Goal: Information Seeking & Learning: Learn about a topic

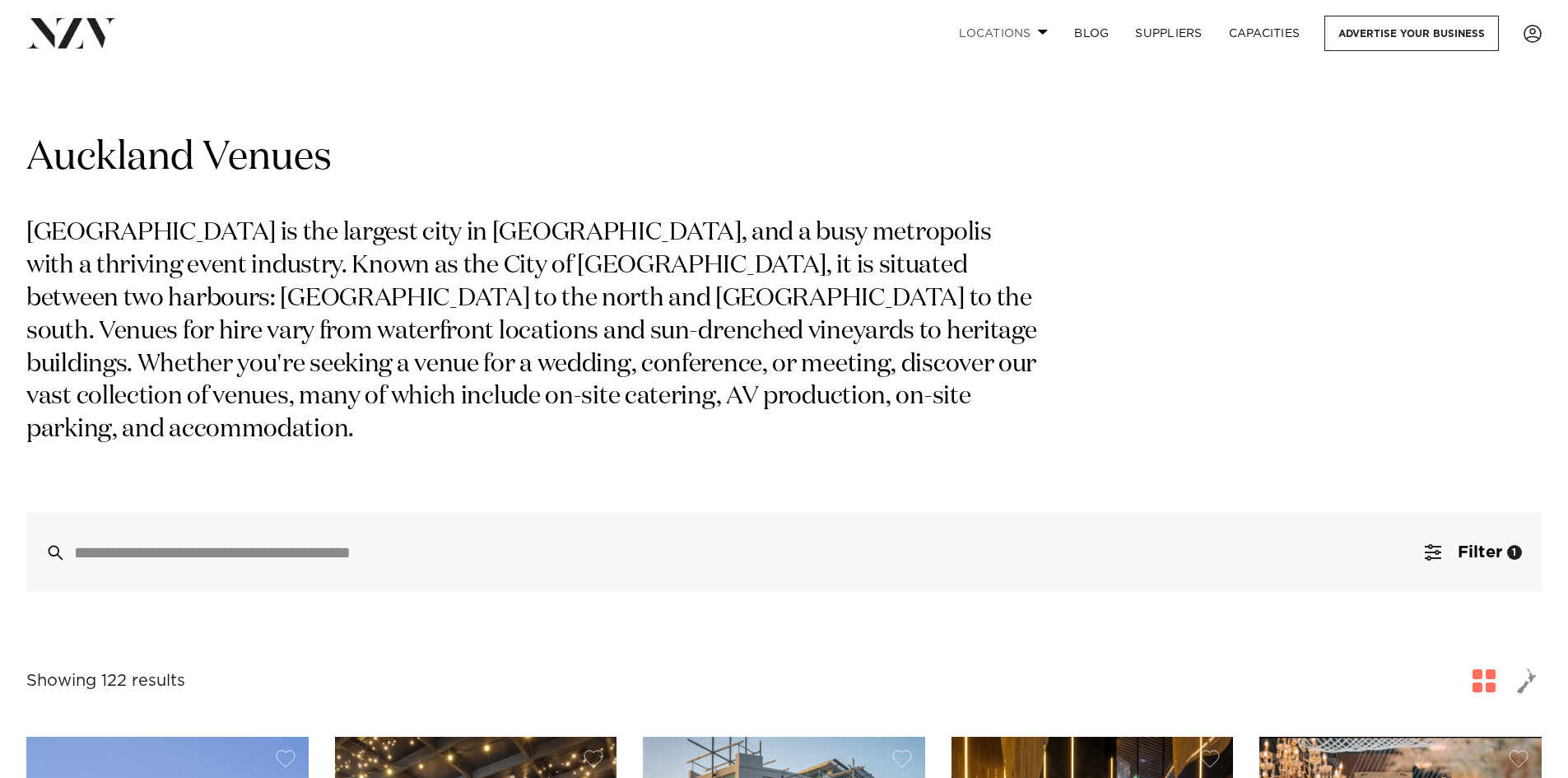
click at [1023, 20] on link "Locations" at bounding box center [1004, 32] width 115 height 35
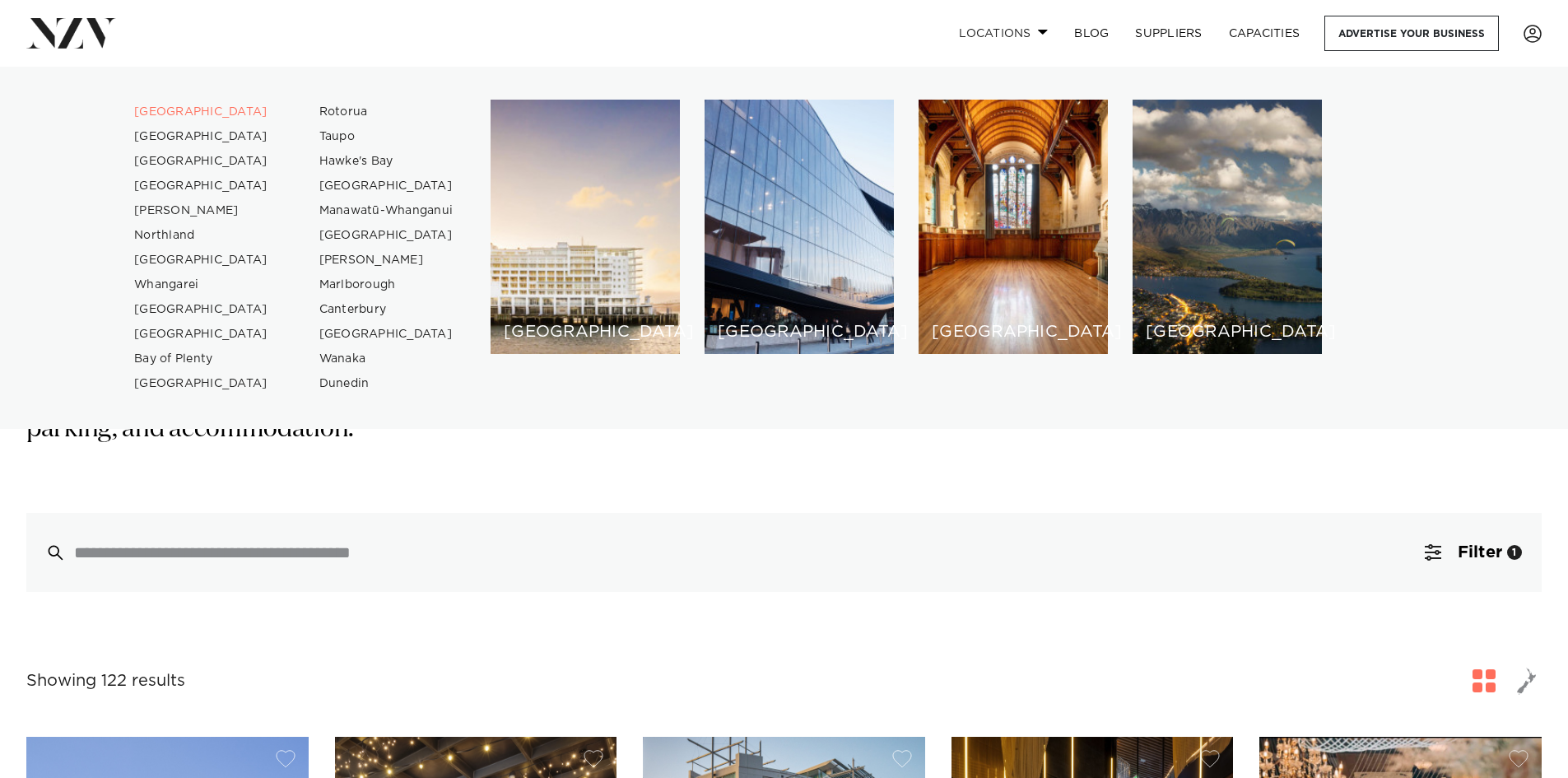
click at [1024, 20] on link "Locations" at bounding box center [1004, 32] width 115 height 35
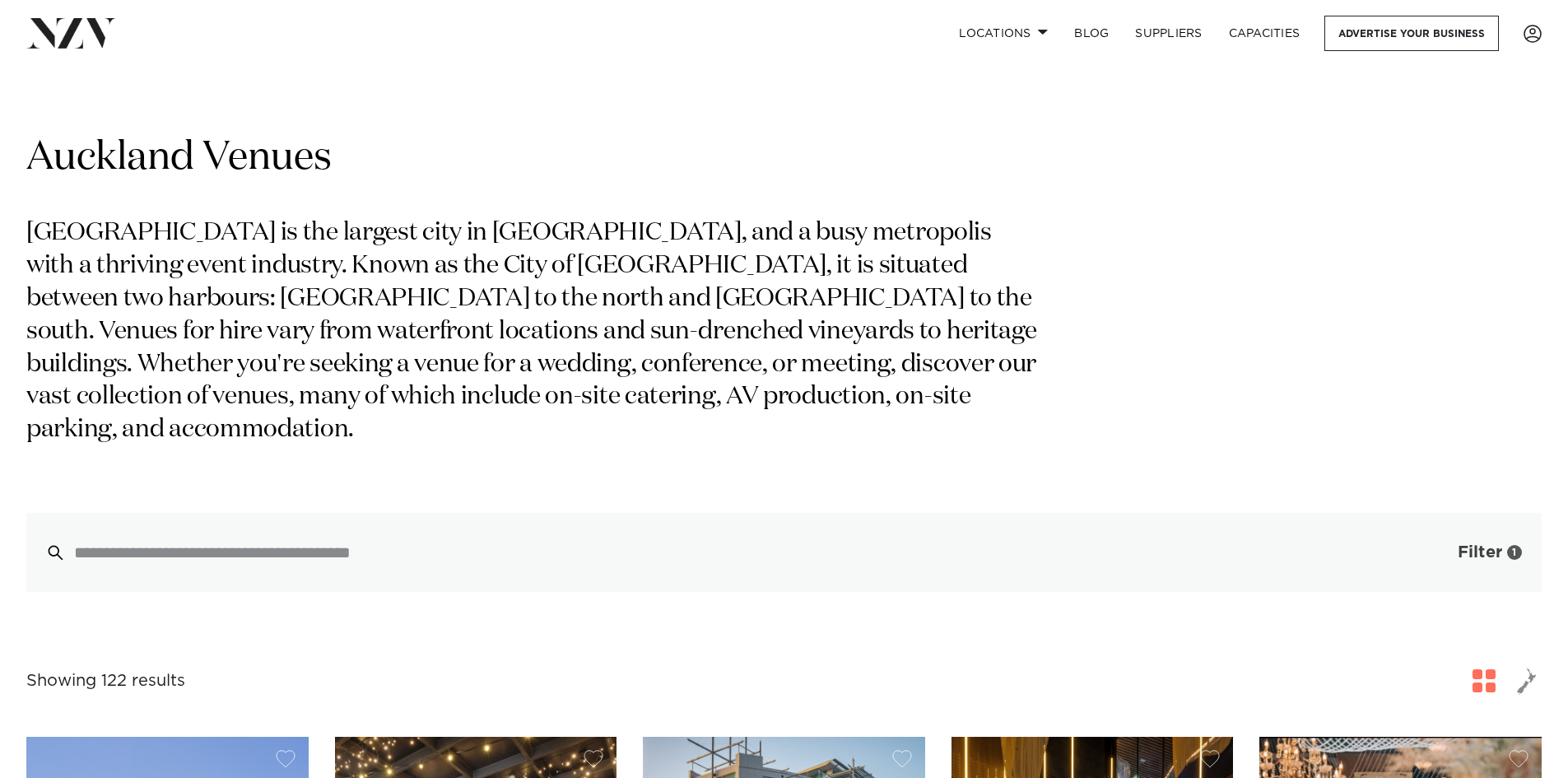
click at [1437, 545] on span "button" at bounding box center [1433, 553] width 16 height 16
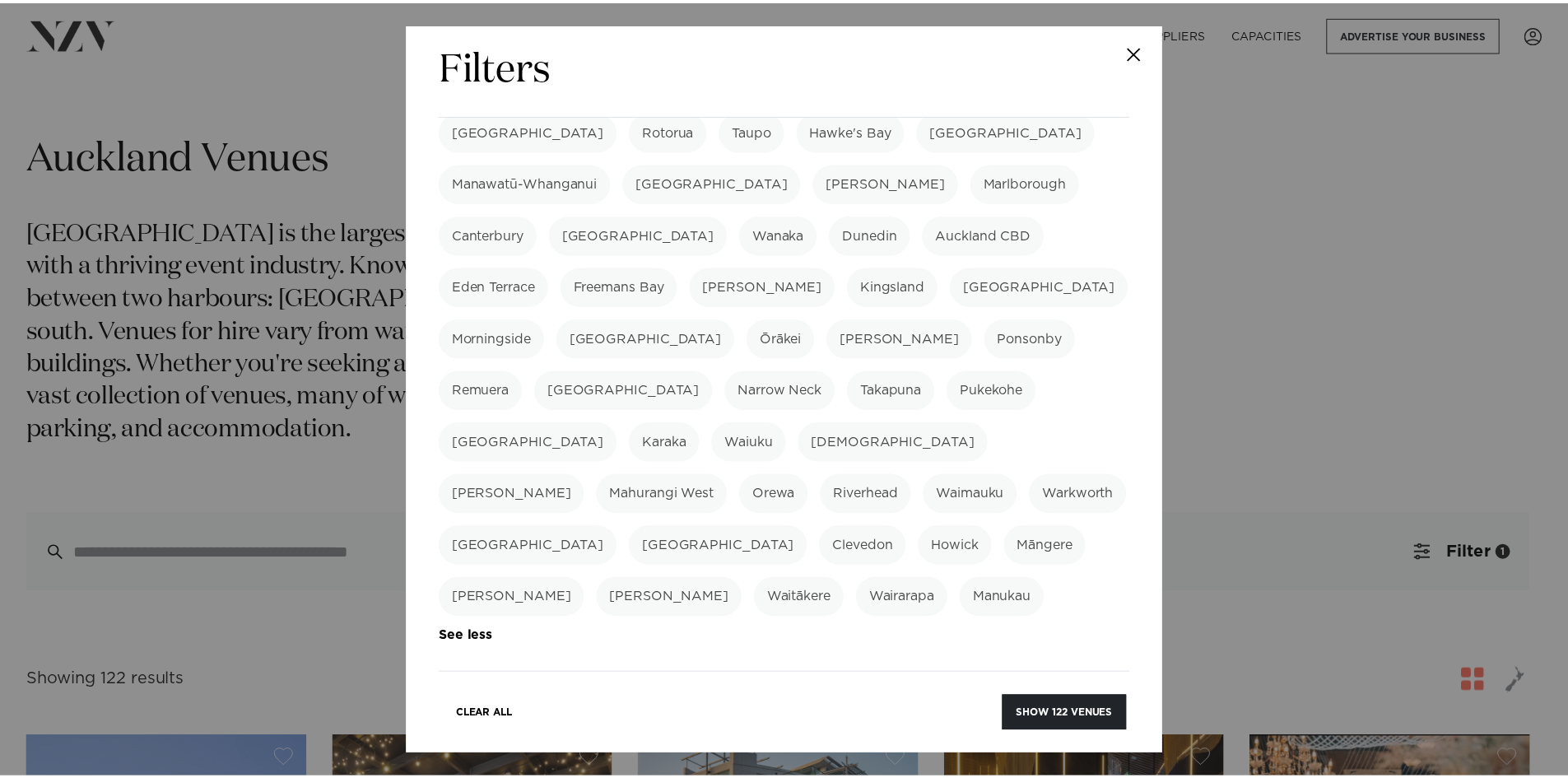
scroll to position [213, 0]
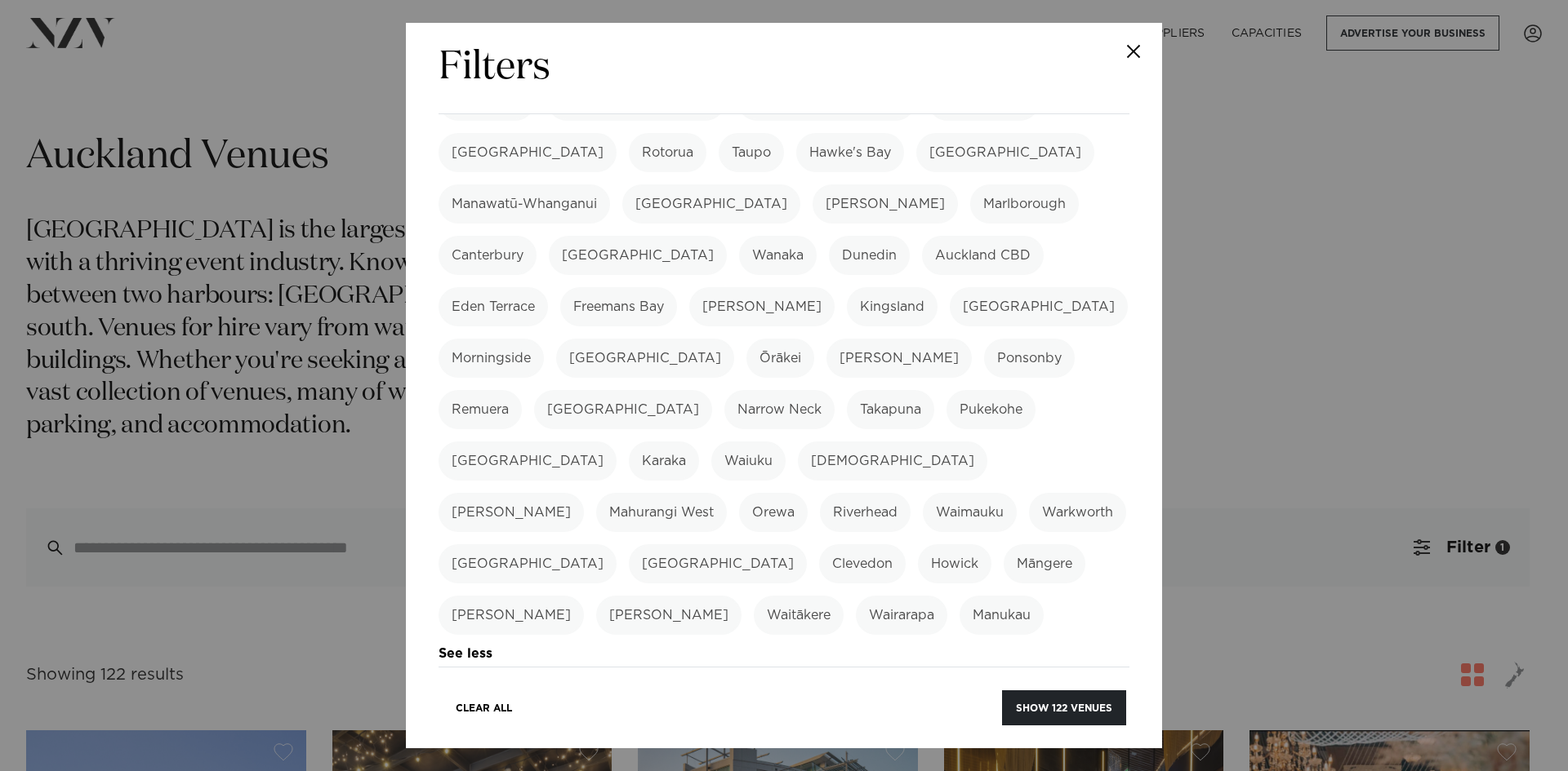
click at [1437, 427] on div "Filters Search Type Venue Supplier See more Locations Auckland Wellington Chris…" at bounding box center [784, 386] width 1568 height 771
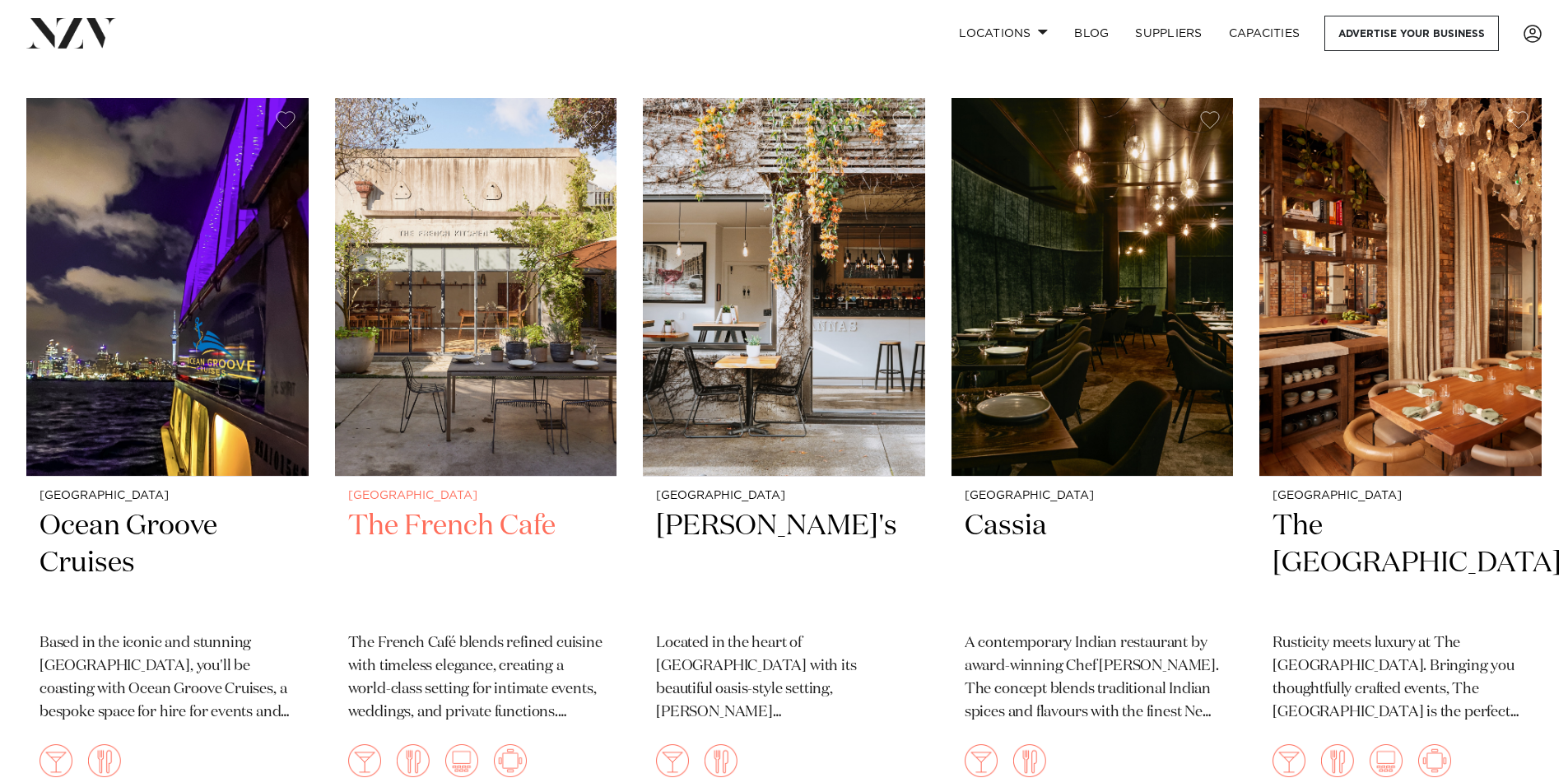
scroll to position [8813, 0]
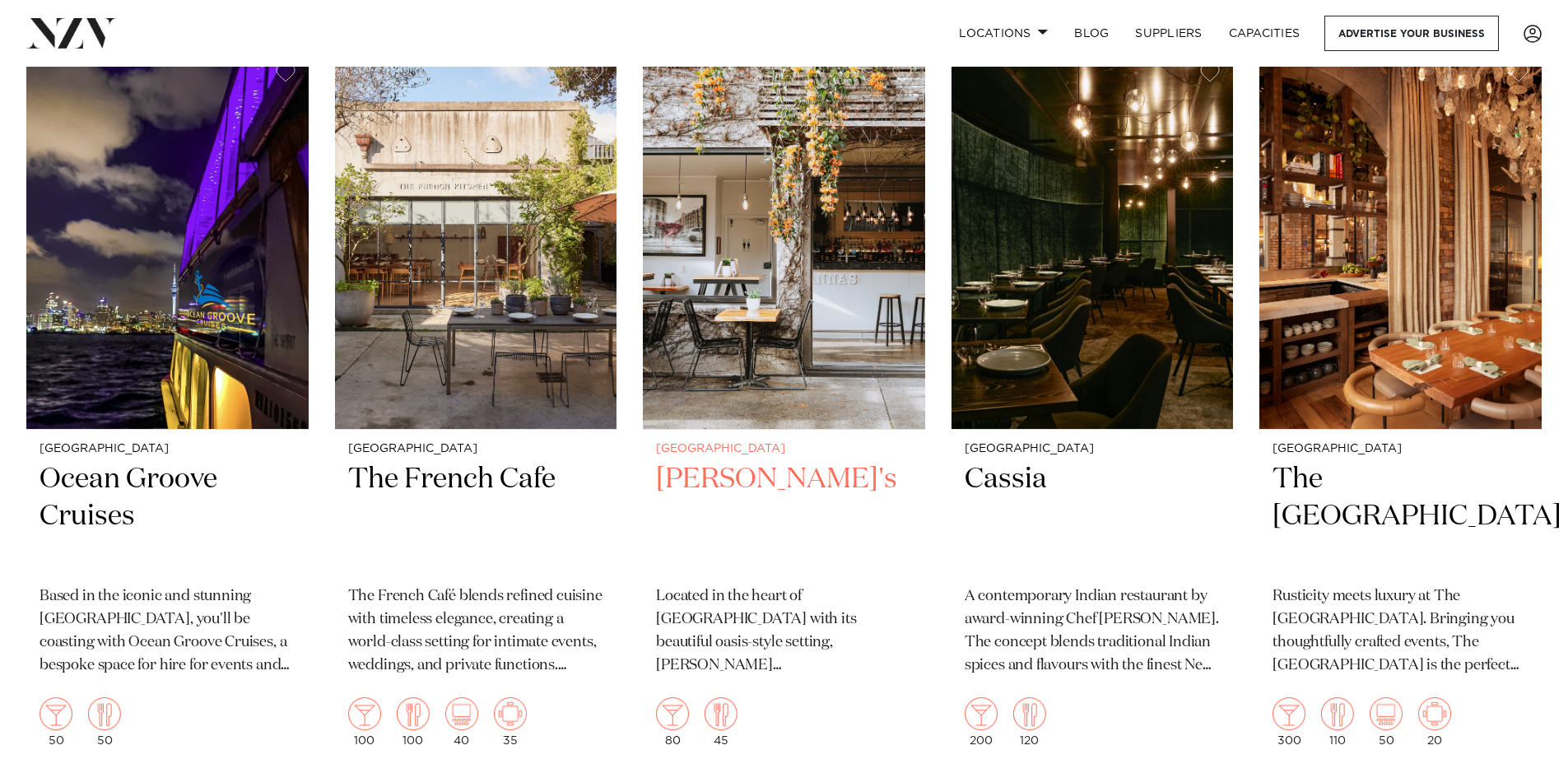
click at [759, 279] on img at bounding box center [784, 240] width 283 height 379
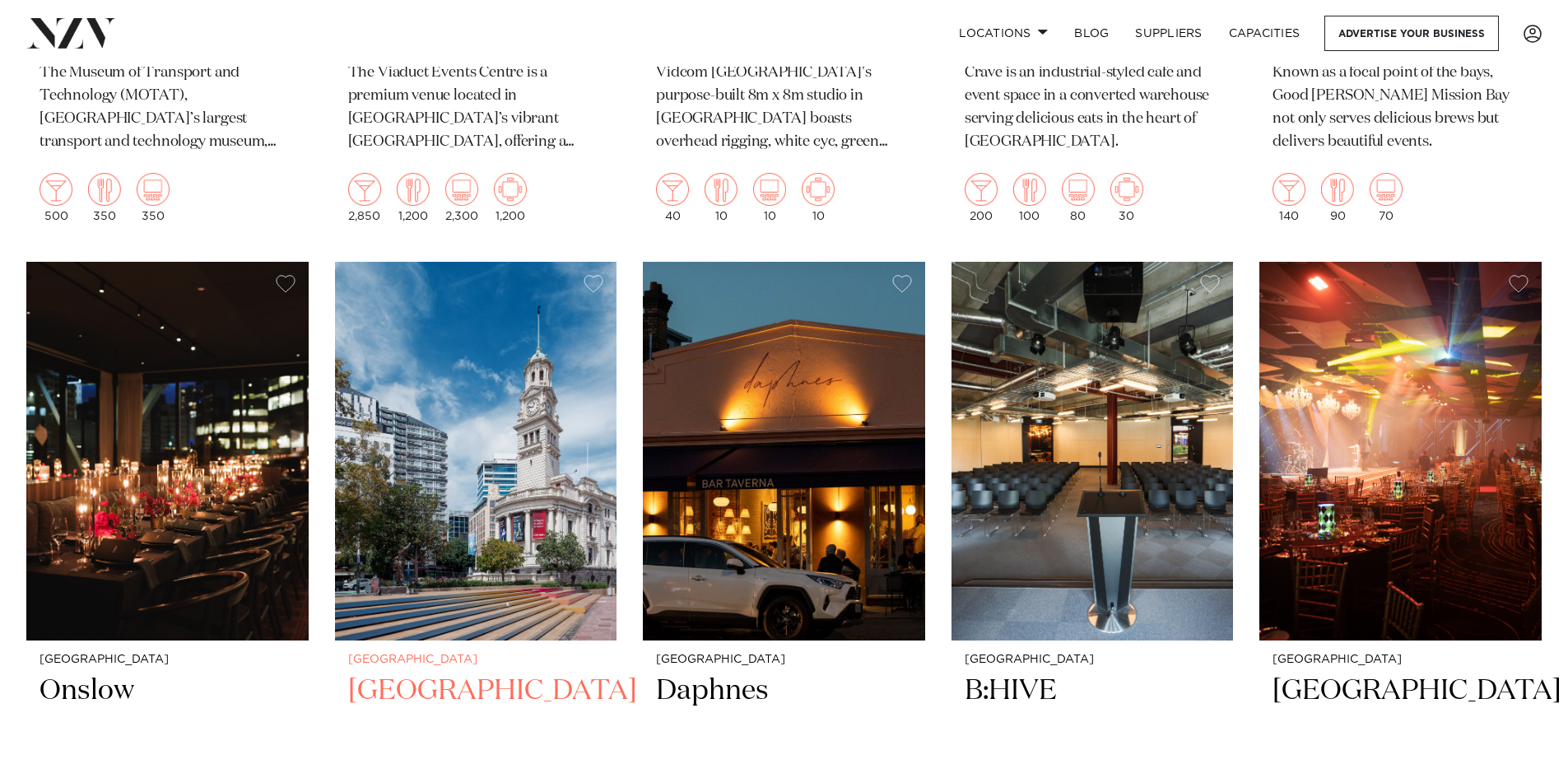
scroll to position [10094, 0]
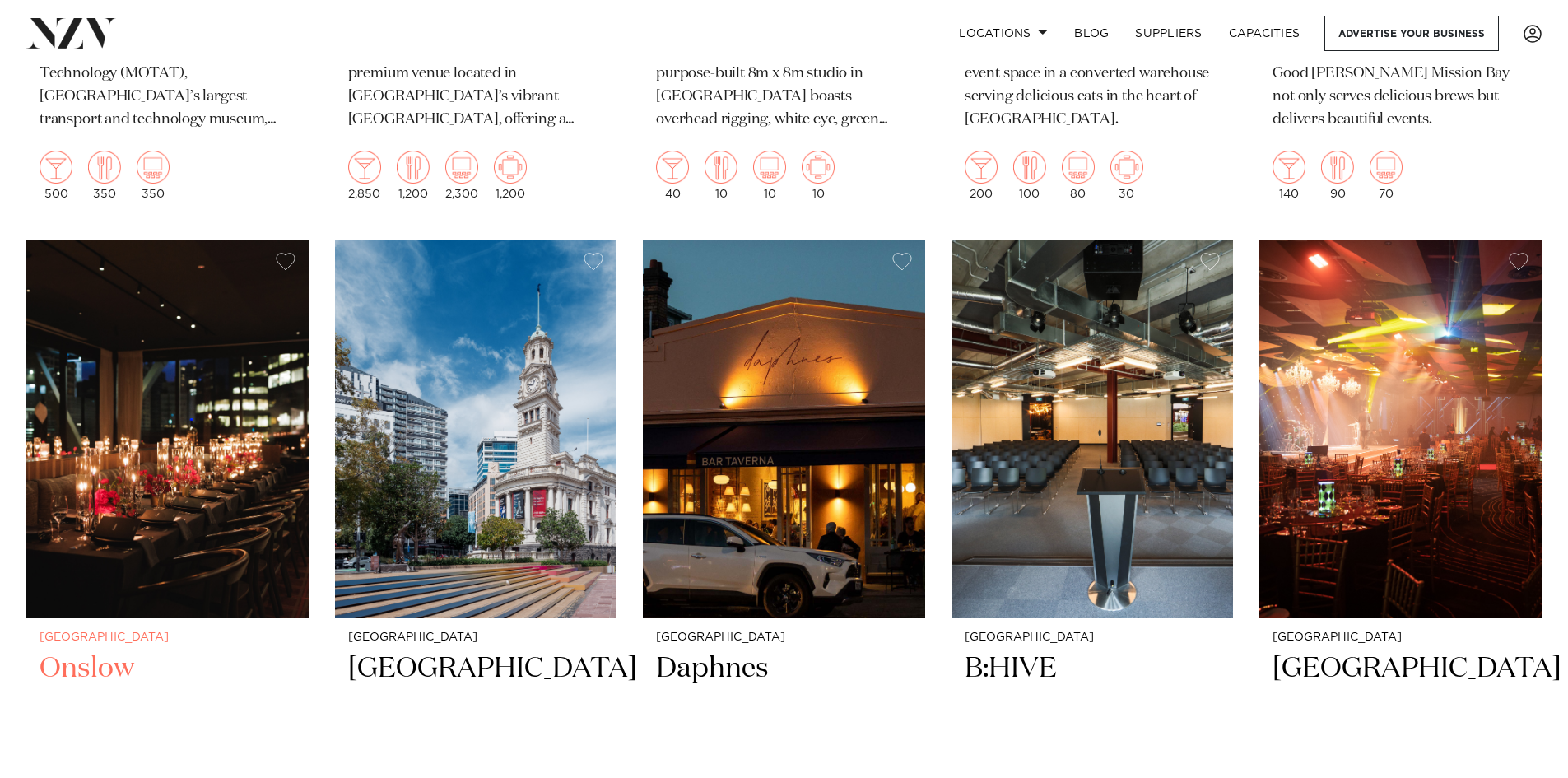
click at [114, 416] on img at bounding box center [167, 429] width 283 height 379
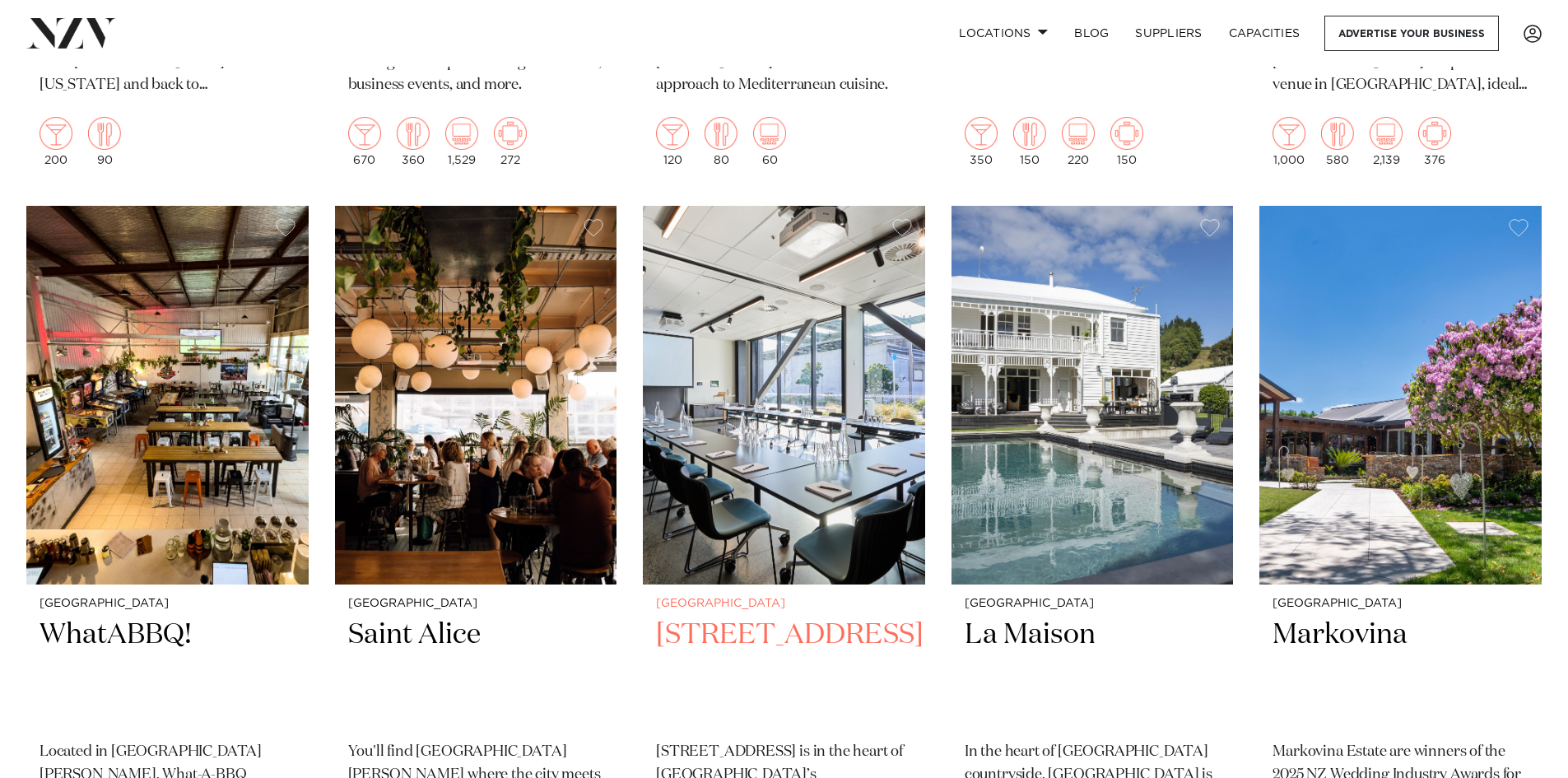
scroll to position [10875, 0]
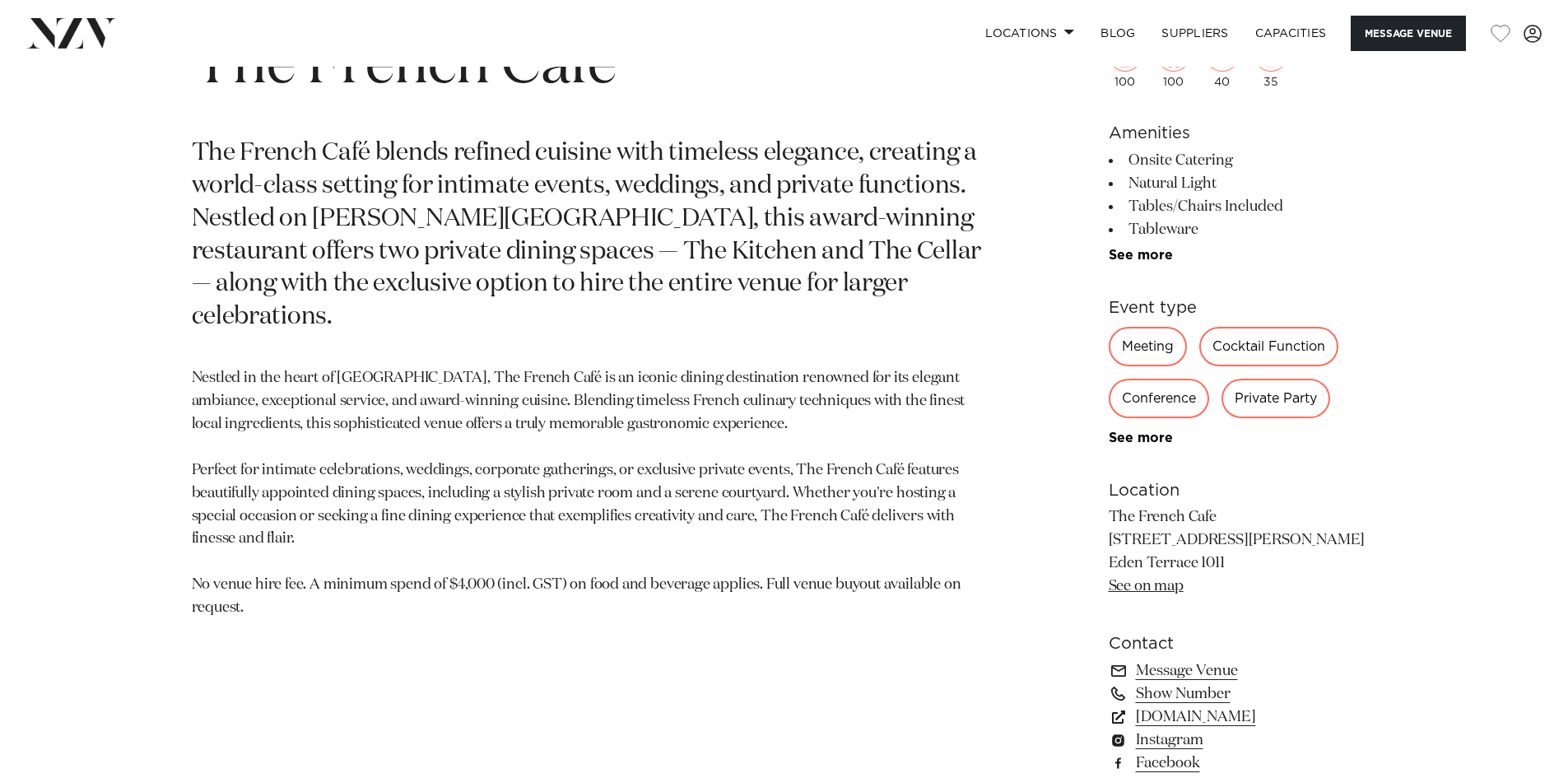
scroll to position [824, 0]
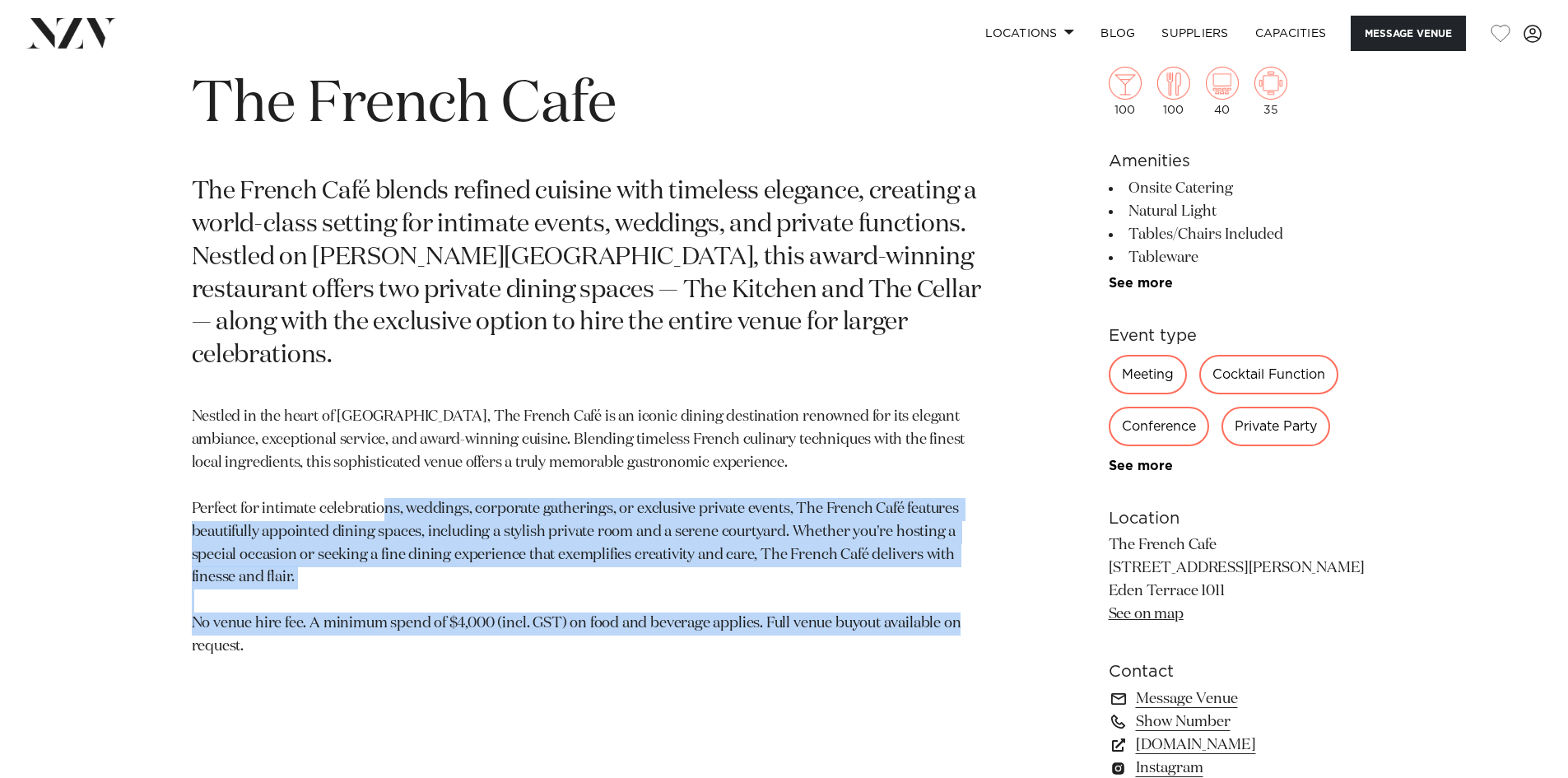
drag, startPoint x: 454, startPoint y: 473, endPoint x: 554, endPoint y: 605, distance: 165.6
click at [554, 605] on p "Nestled in the heart of [GEOGRAPHIC_DATA], The French Café is an iconic dining …" at bounding box center [591, 532] width 800 height 253
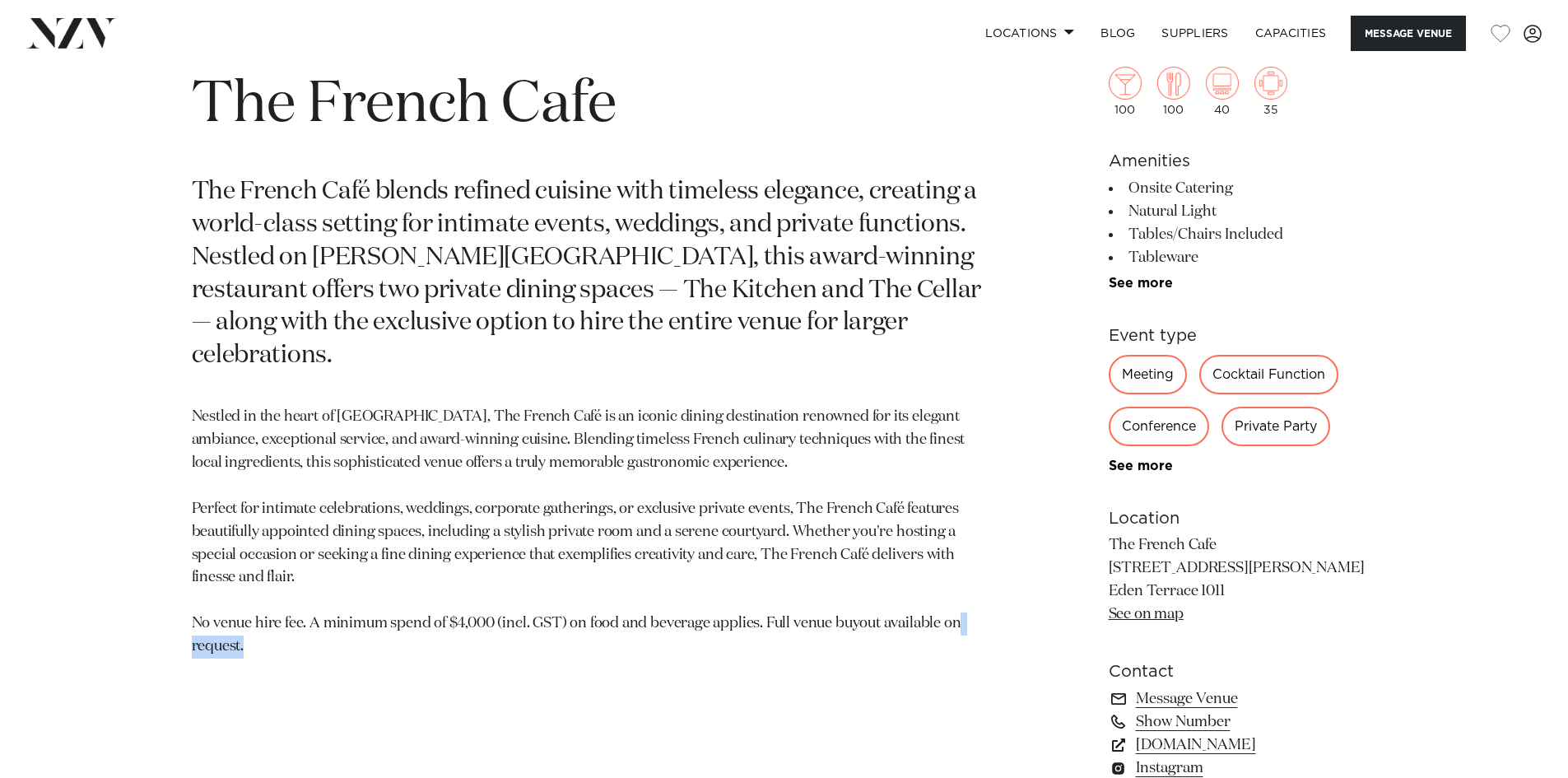
click at [554, 605] on p "Nestled in the heart of [GEOGRAPHIC_DATA], The French Café is an iconic dining …" at bounding box center [591, 532] width 800 height 253
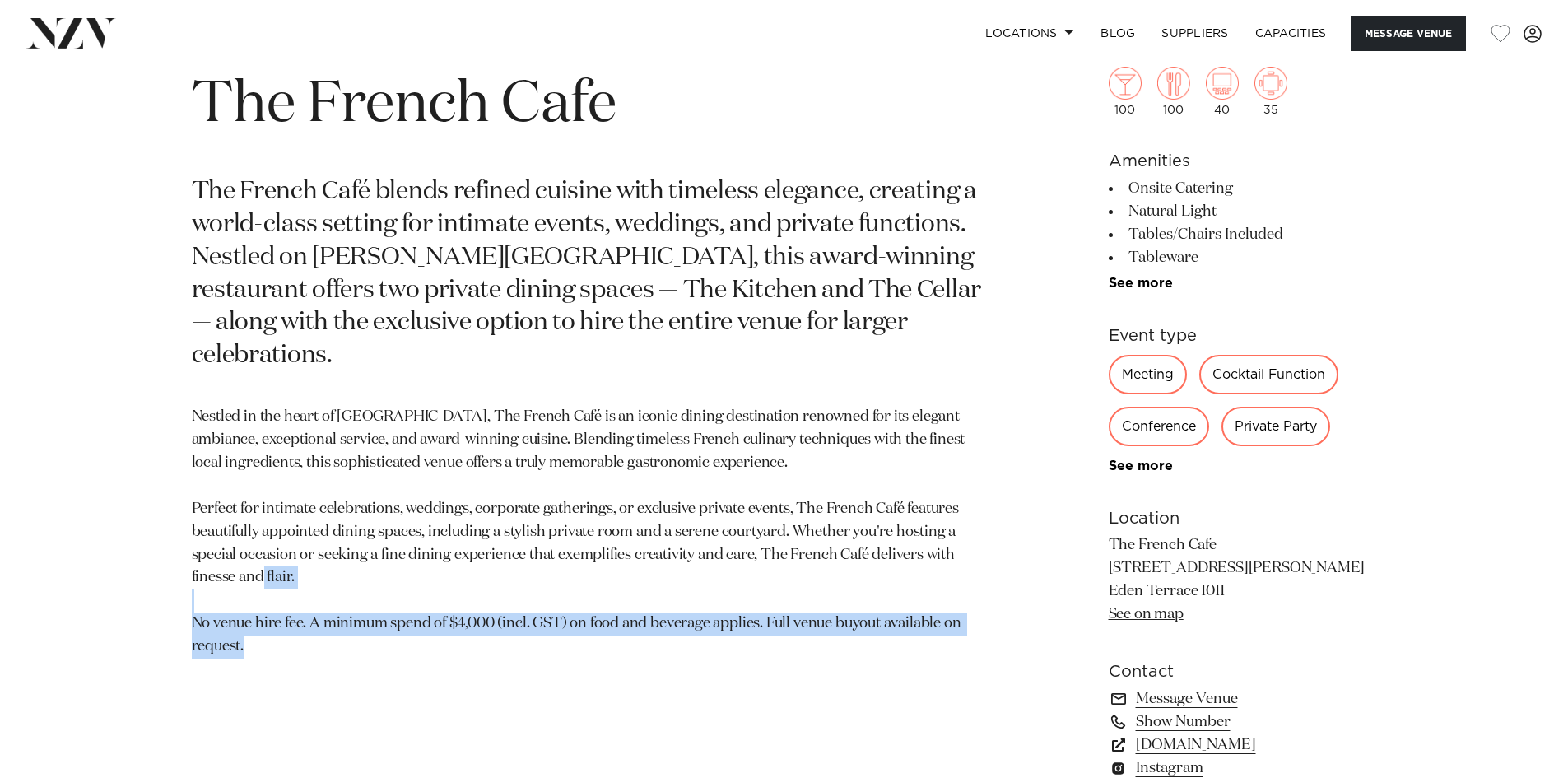
click at [554, 605] on p "Nestled in the heart of [GEOGRAPHIC_DATA], The French Café is an iconic dining …" at bounding box center [591, 532] width 800 height 253
click at [561, 582] on p "Nestled in the heart of [GEOGRAPHIC_DATA], The French Café is an iconic dining …" at bounding box center [591, 532] width 800 height 253
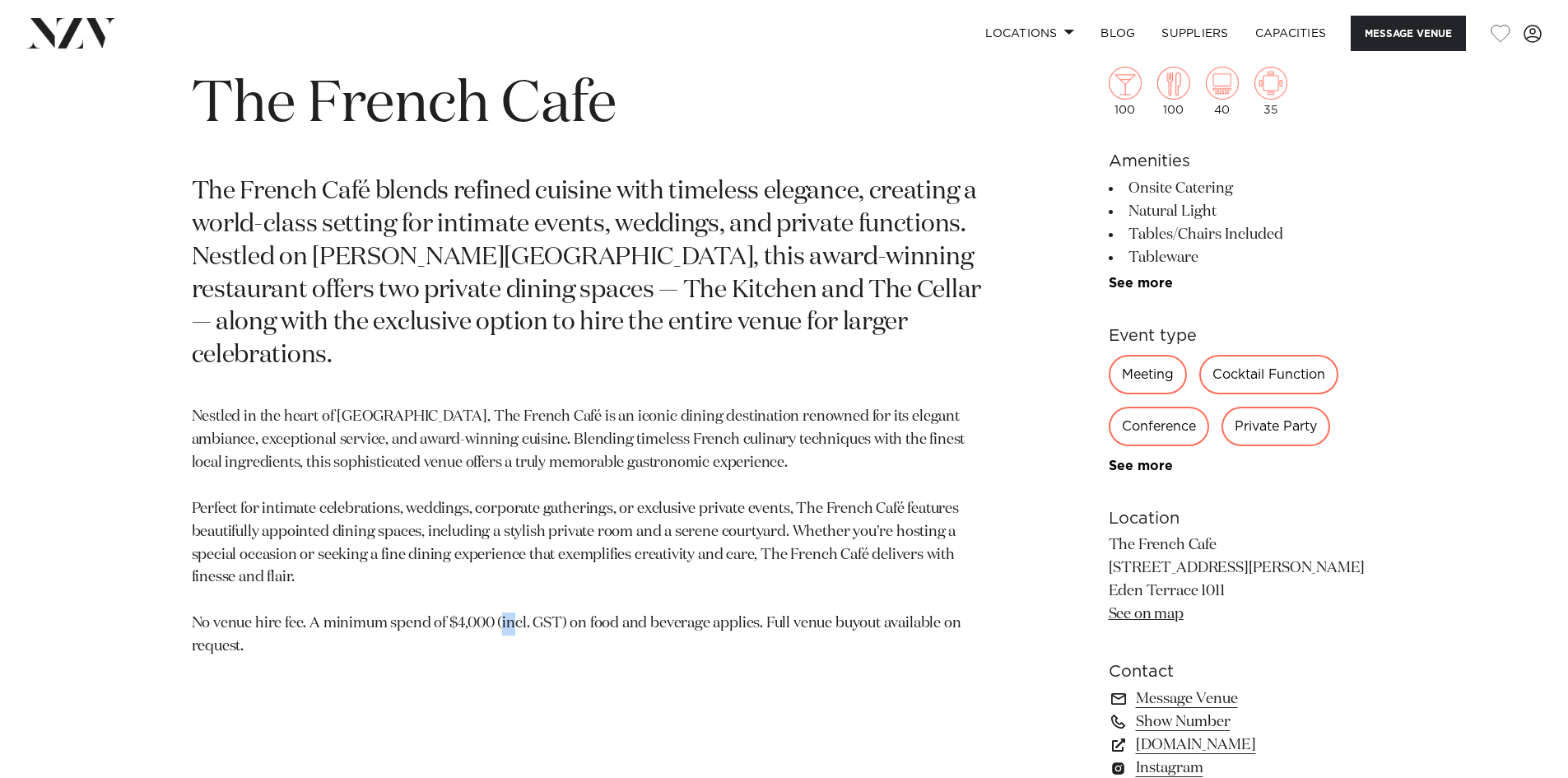
click at [561, 582] on p "Nestled in the heart of [GEOGRAPHIC_DATA], The French Café is an iconic dining …" at bounding box center [591, 532] width 800 height 253
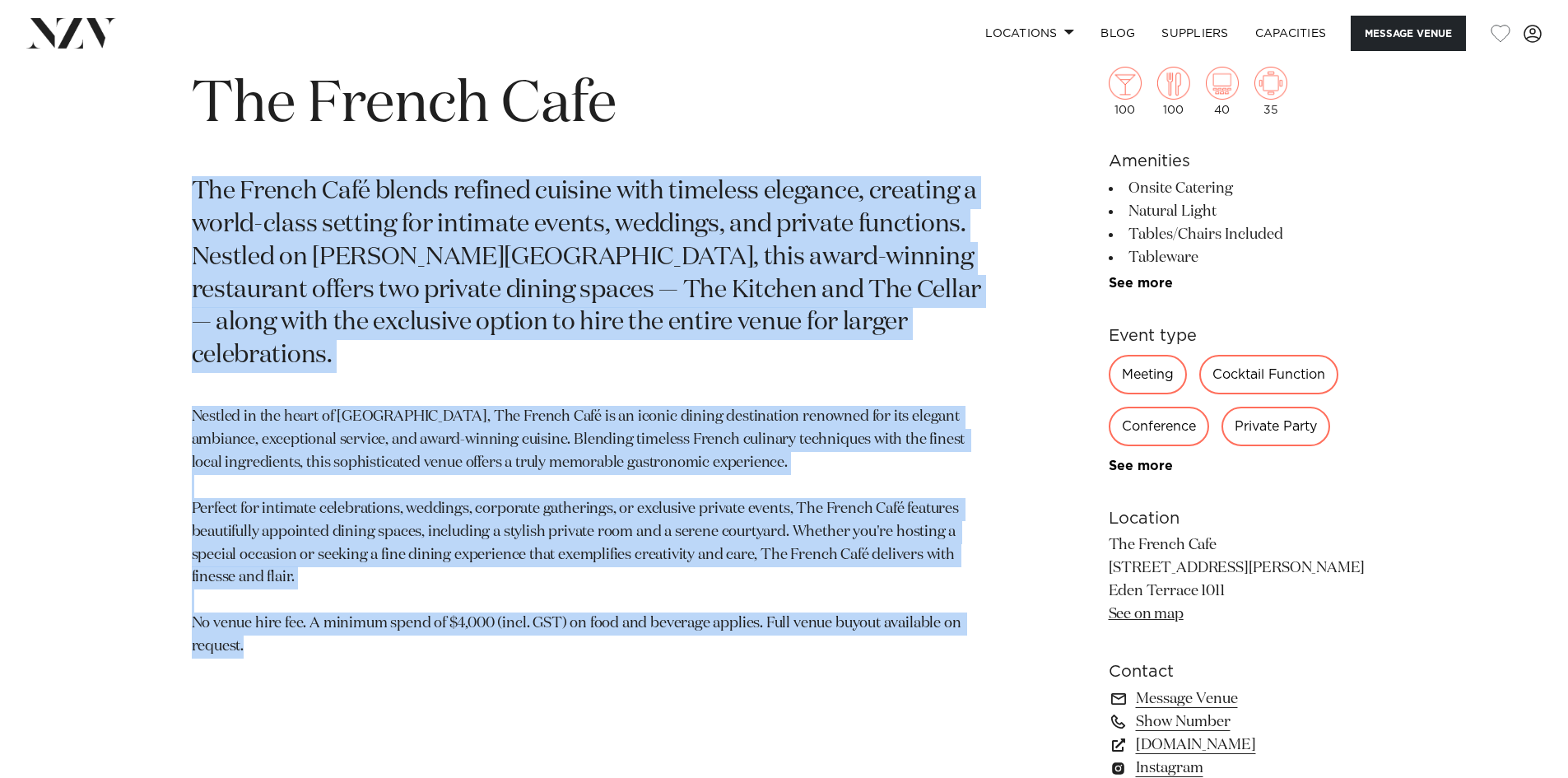
drag, startPoint x: 561, startPoint y: 582, endPoint x: 449, endPoint y: 267, distance: 334.3
click at [450, 272] on section "Auckland The French Cafe The French Café blends refined cuisine with timeless e…" at bounding box center [591, 439] width 800 height 789
click at [356, 631] on section "Auckland The French Cafe The French Café blends refined cuisine with timeless e…" at bounding box center [591, 439] width 800 height 789
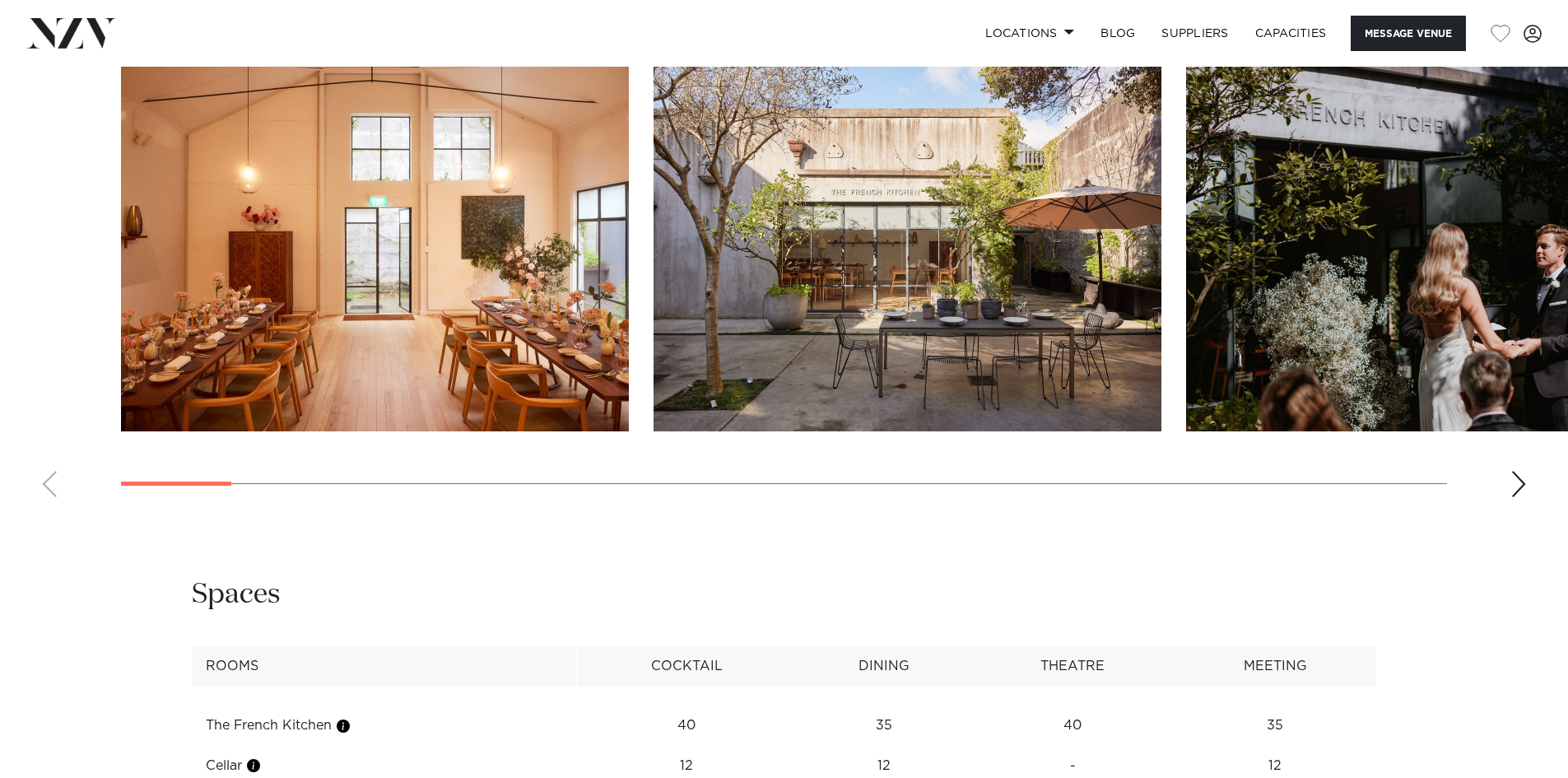
scroll to position [1565, 0]
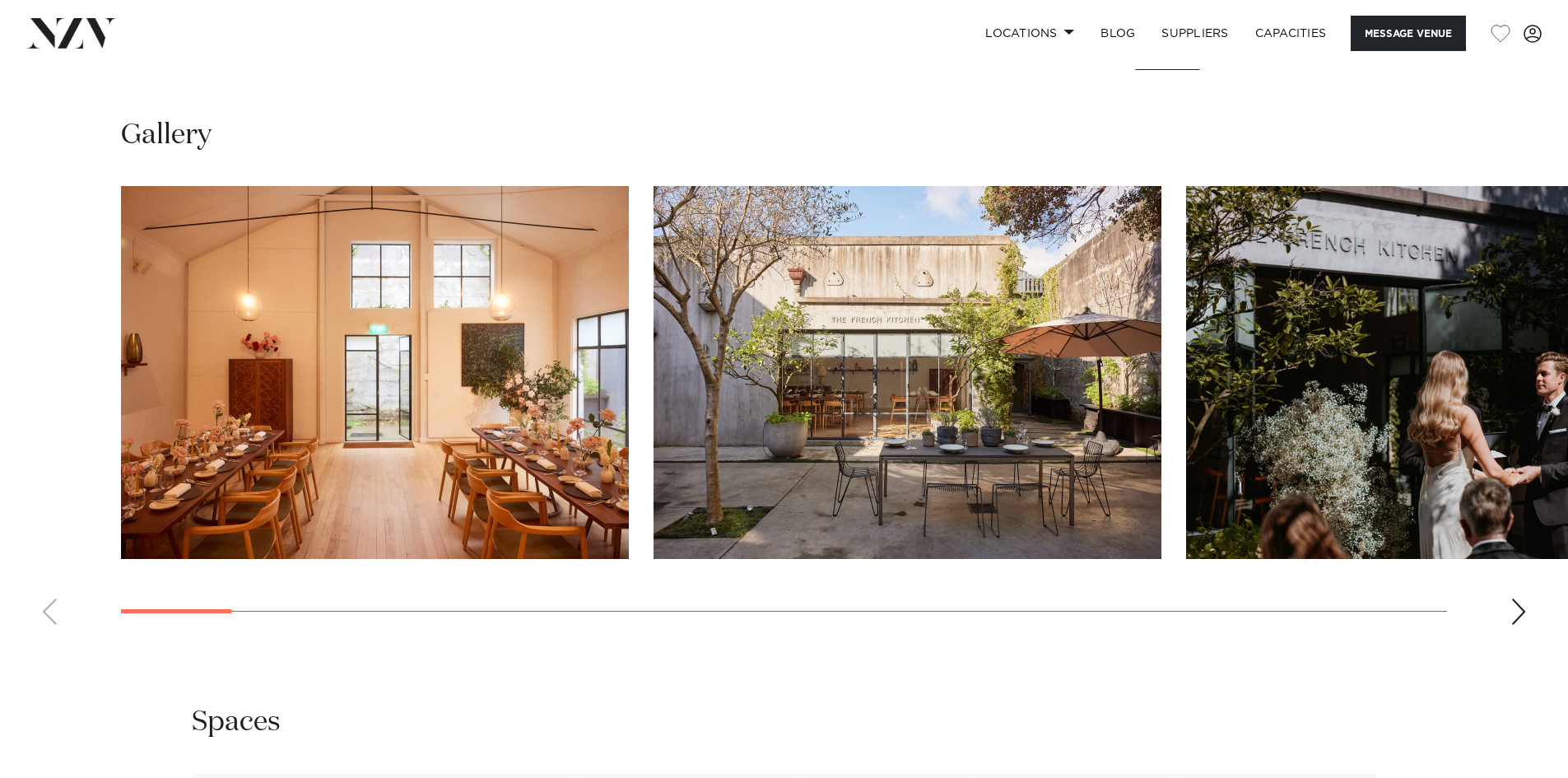
click at [519, 346] on img "1 / 30" at bounding box center [374, 373] width 508 height 373
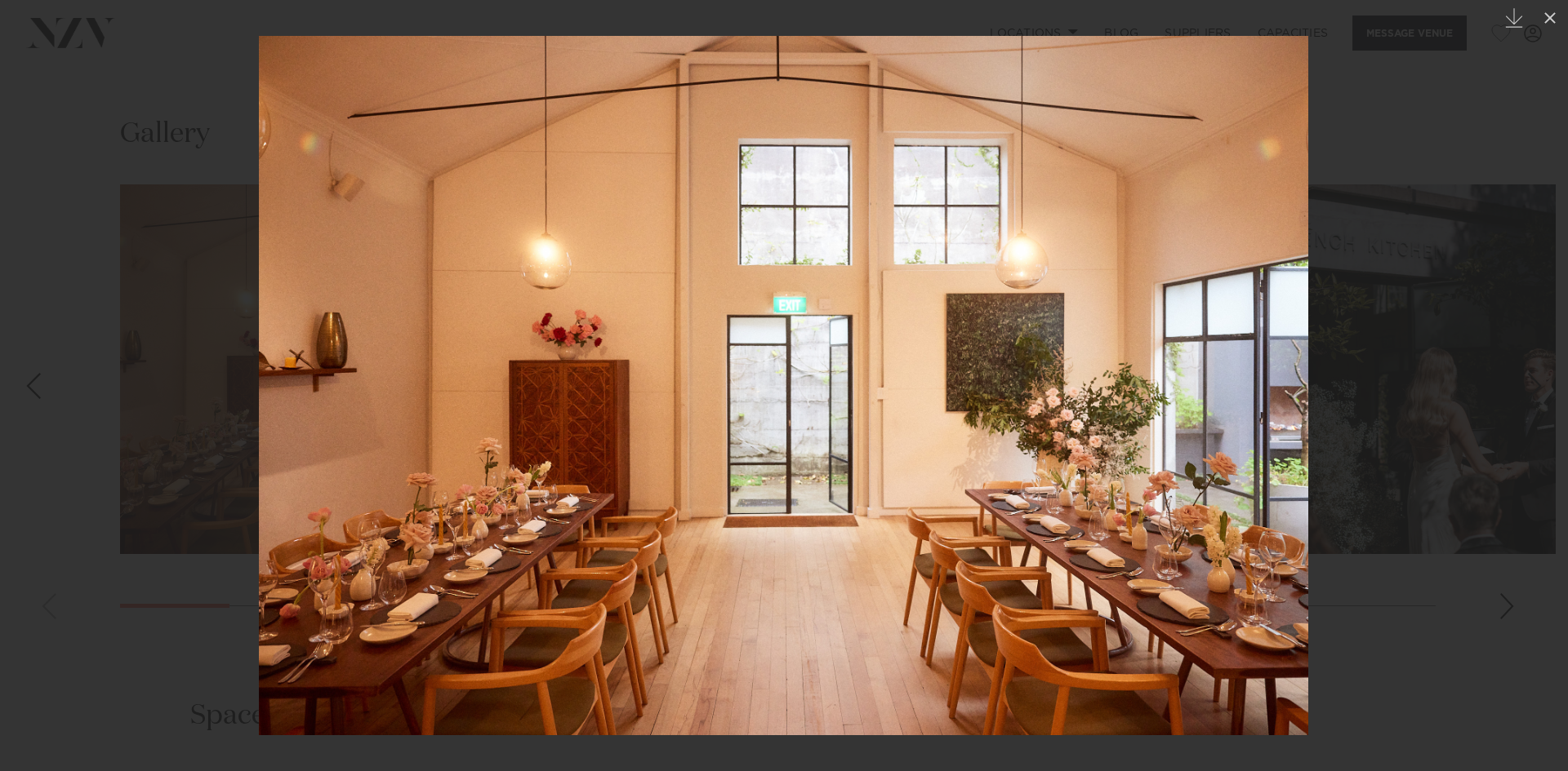
click at [1476, 399] on div at bounding box center [784, 386] width 1568 height 771
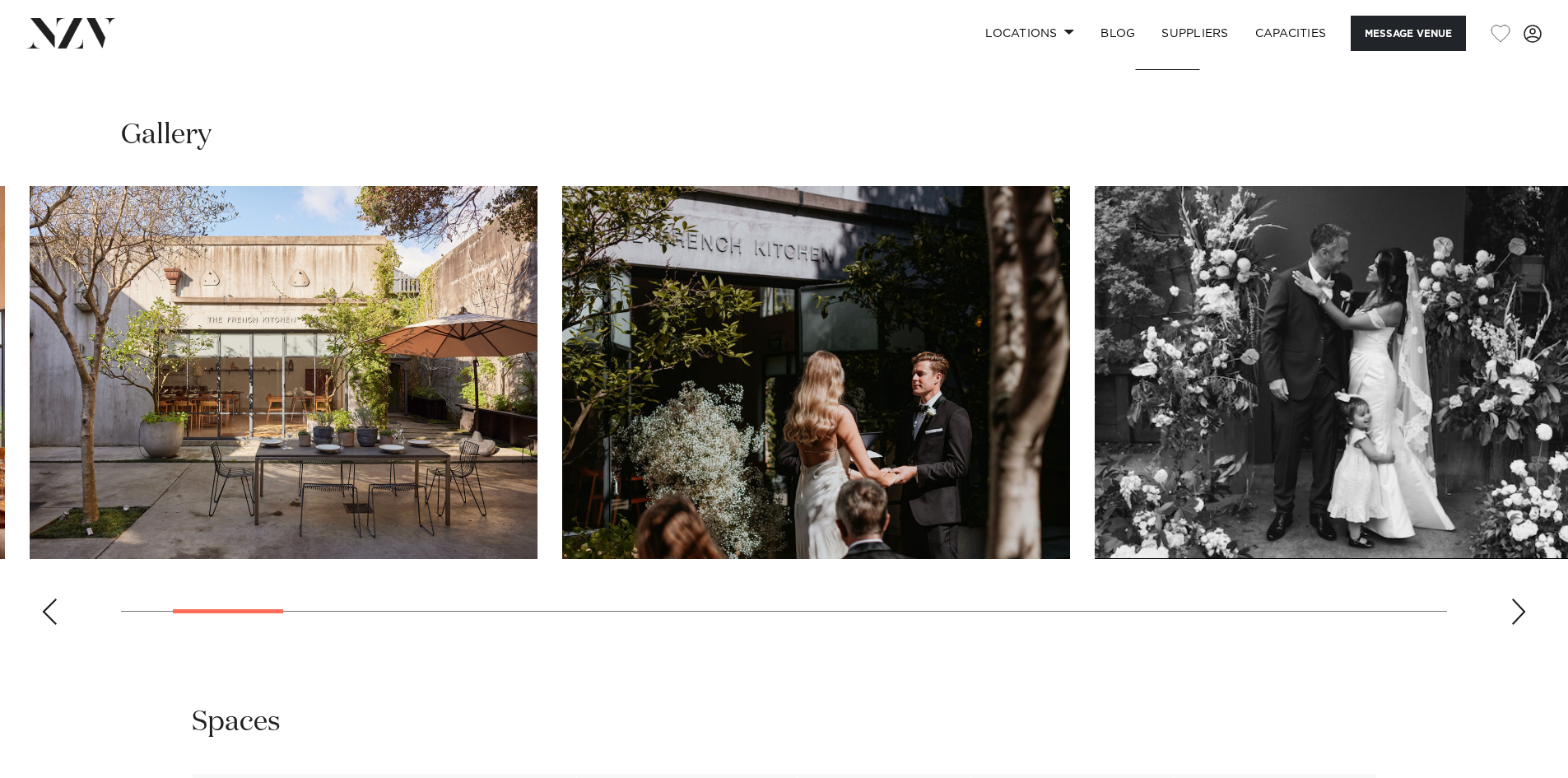
click at [767, 430] on img "3 / 30" at bounding box center [816, 373] width 508 height 373
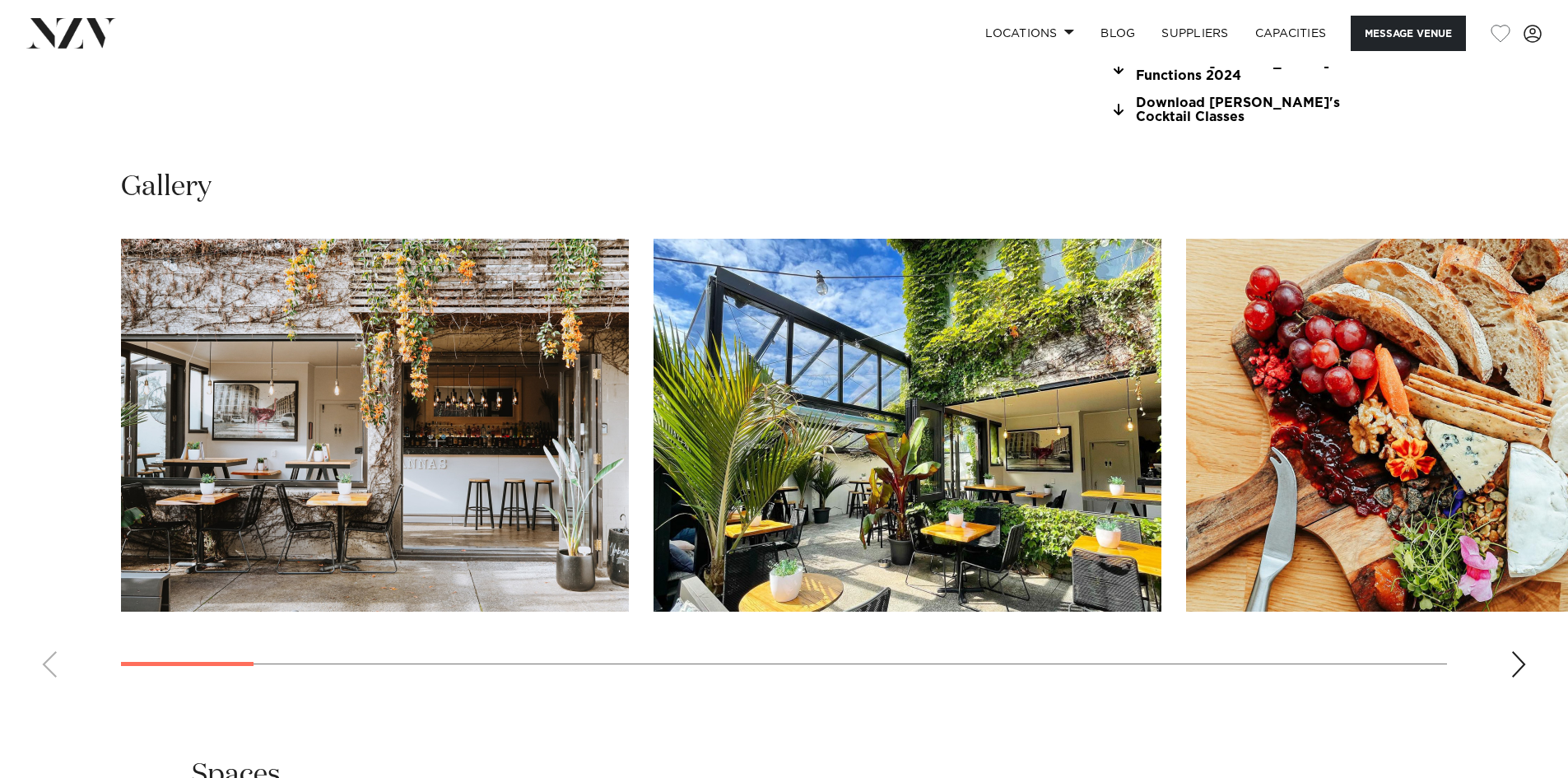
scroll to position [1812, 0]
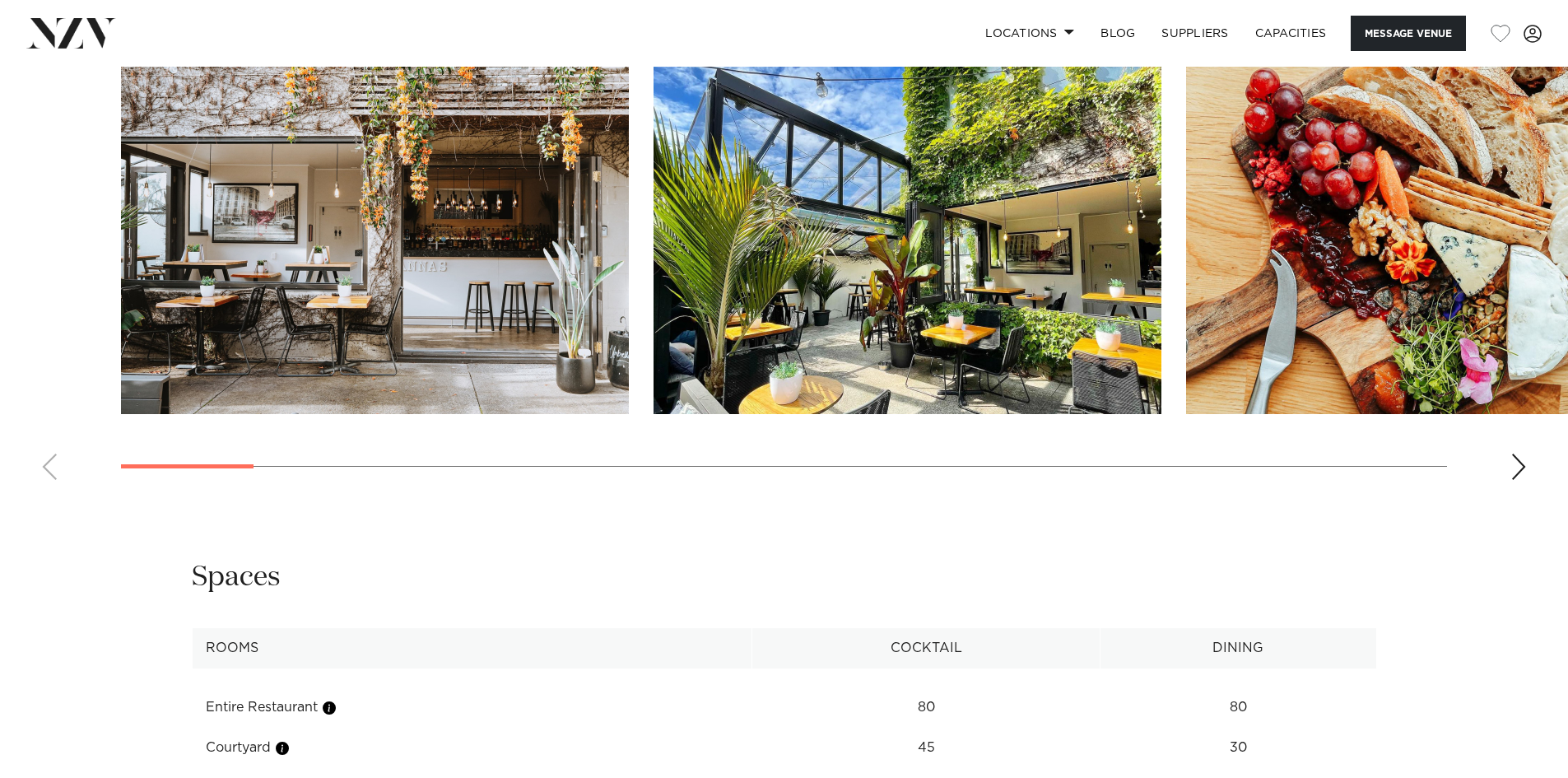
click at [653, 391] on img "2 / 25" at bounding box center [907, 228] width 508 height 373
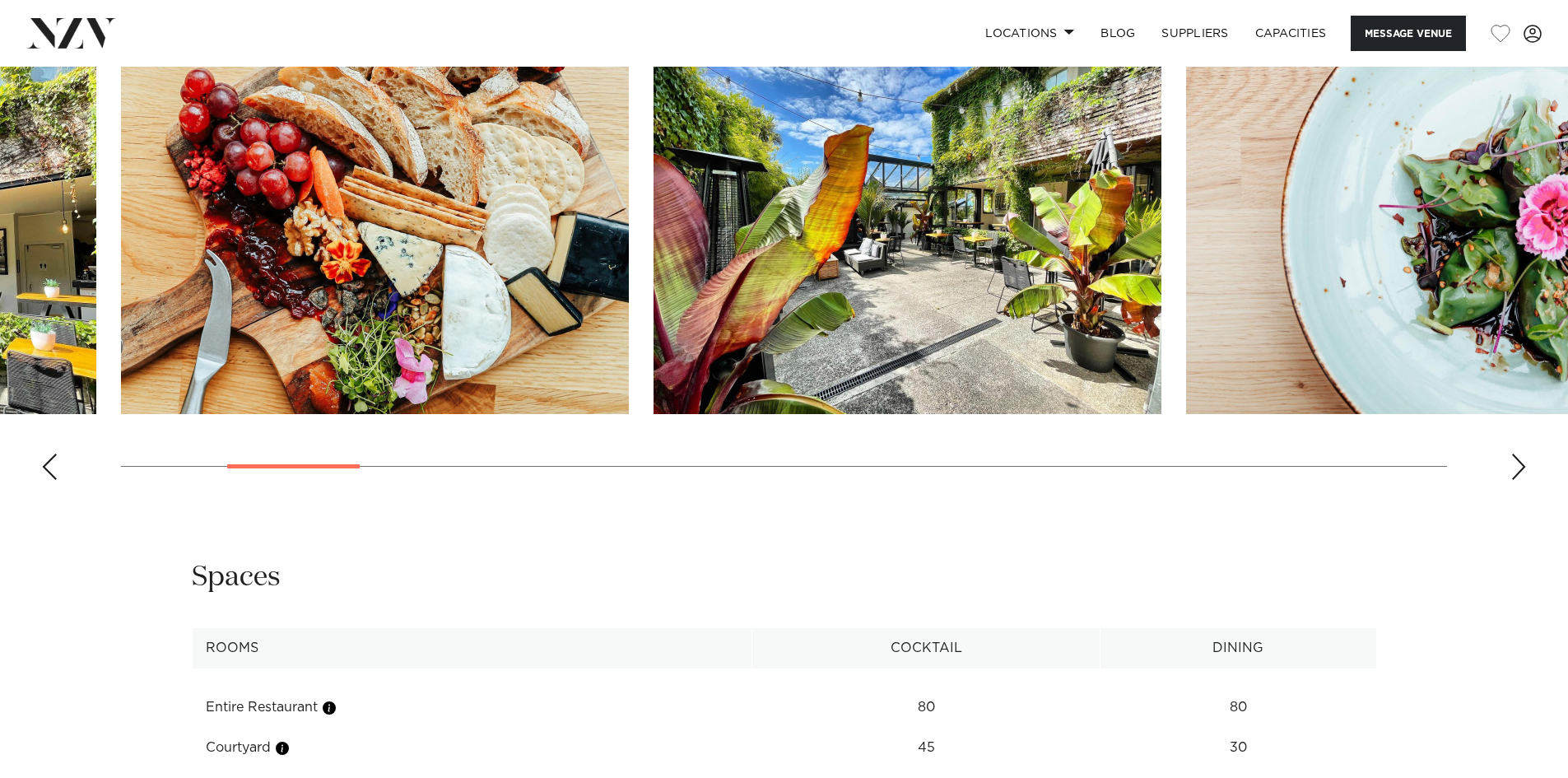
click at [653, 363] on img "4 / 25" at bounding box center [907, 228] width 508 height 373
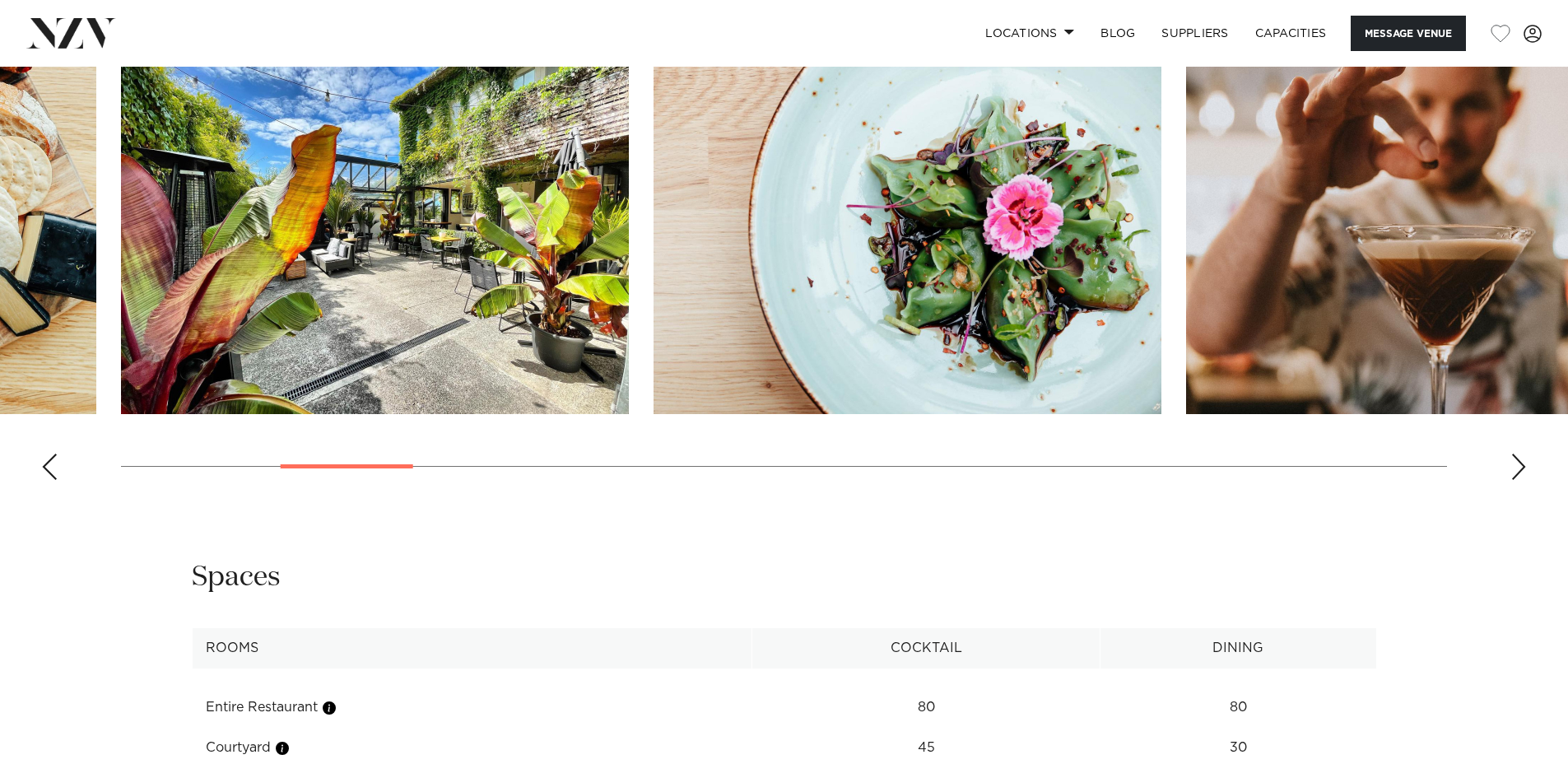
click at [653, 326] on img "5 / 25" at bounding box center [907, 228] width 508 height 373
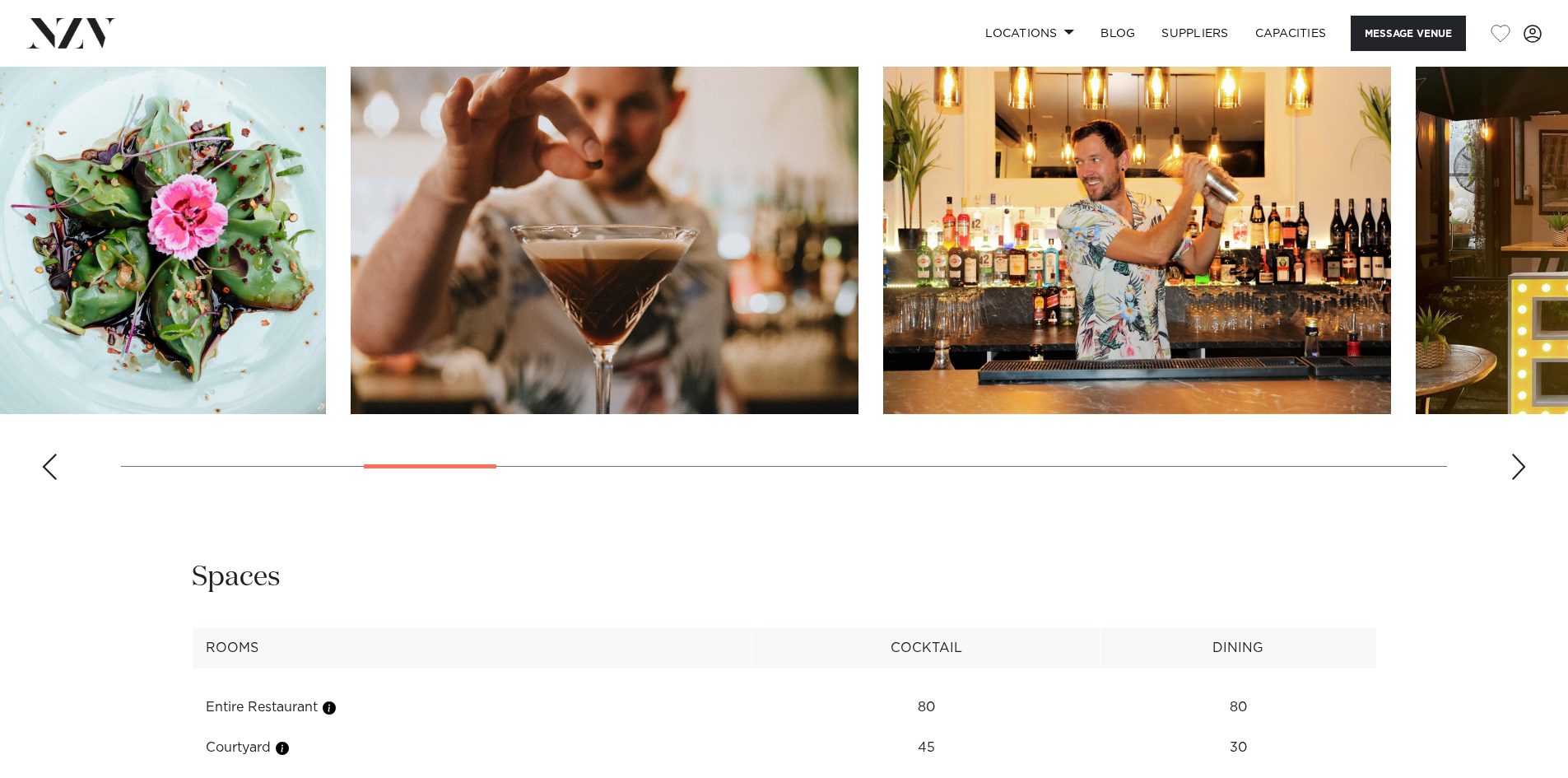
click at [462, 331] on img "6 / 25" at bounding box center [605, 228] width 508 height 373
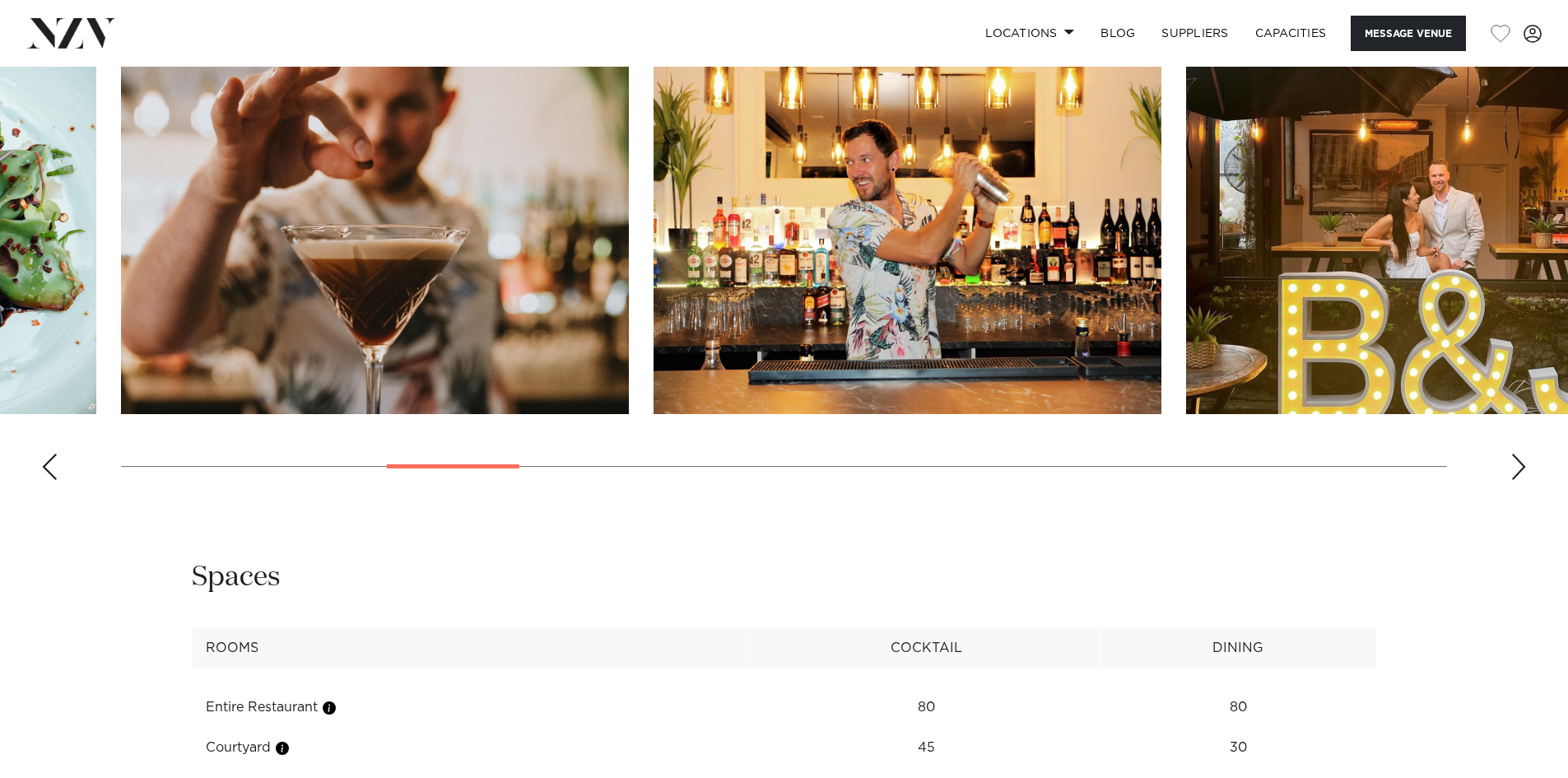
click at [653, 312] on img "7 / 25" at bounding box center [907, 228] width 508 height 373
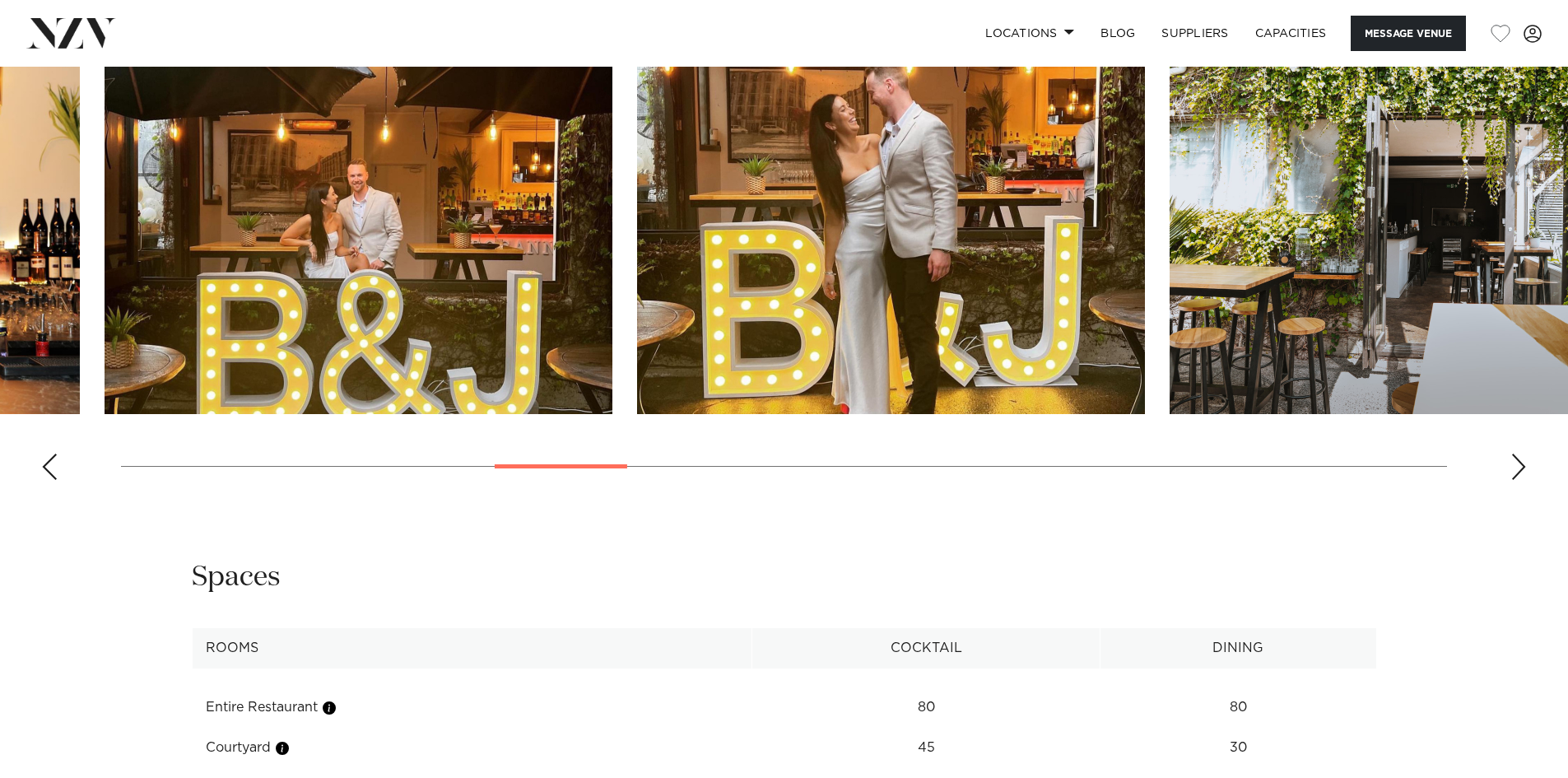
click at [637, 282] on img "9 / 25" at bounding box center [891, 228] width 508 height 373
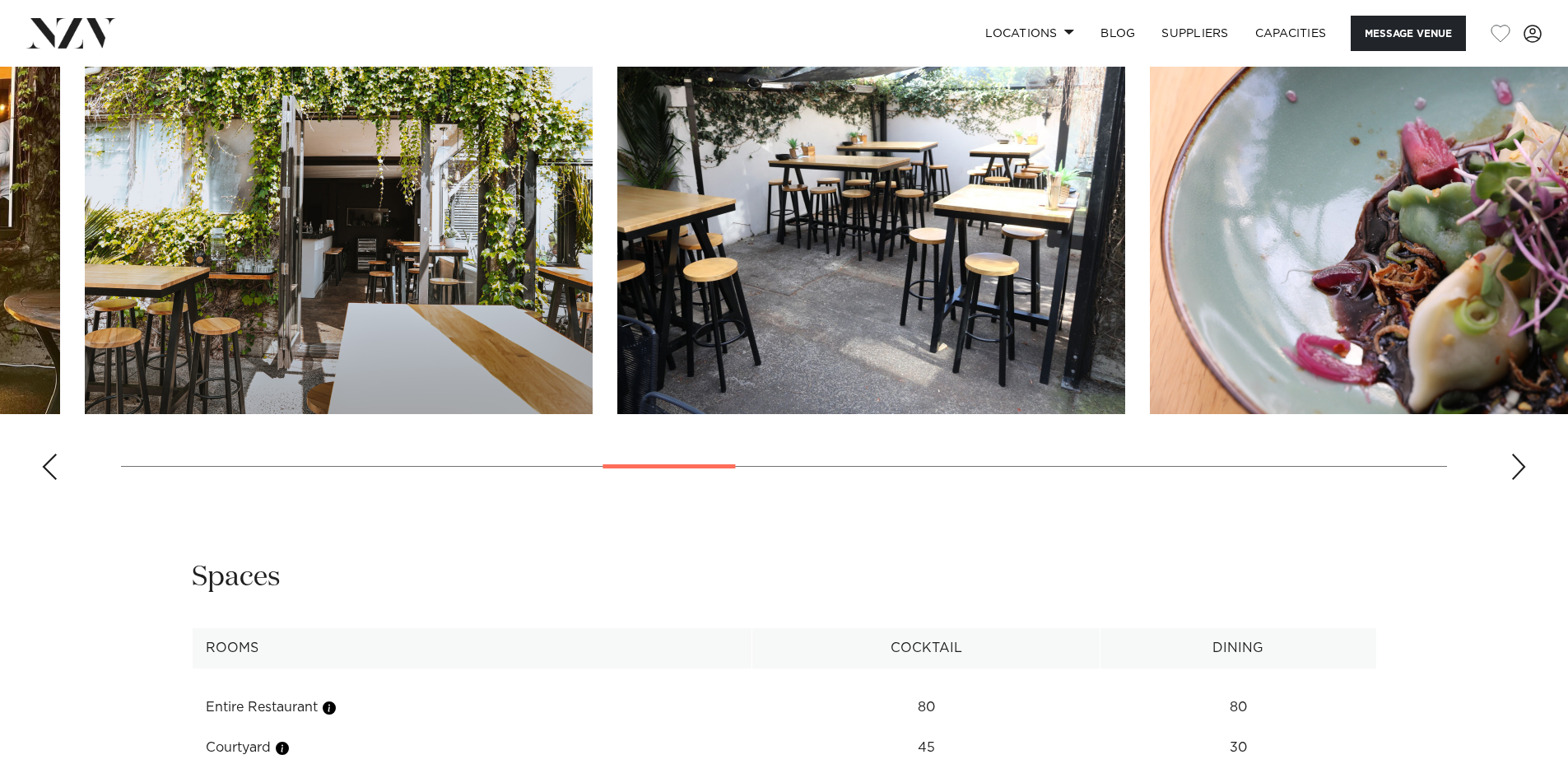
click at [617, 262] on img "11 / 25" at bounding box center [871, 228] width 508 height 373
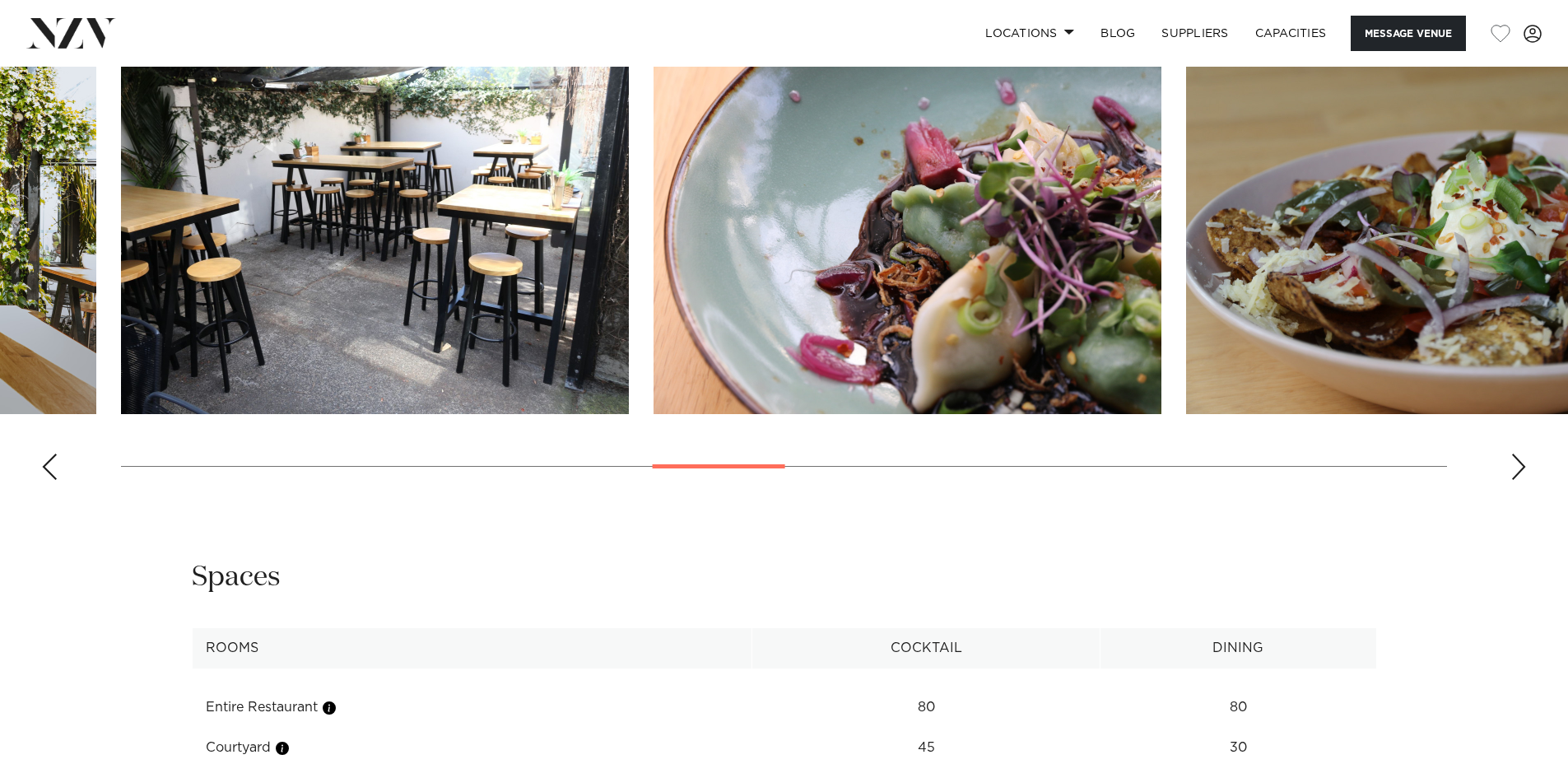
click at [653, 267] on img "12 / 25" at bounding box center [907, 228] width 508 height 373
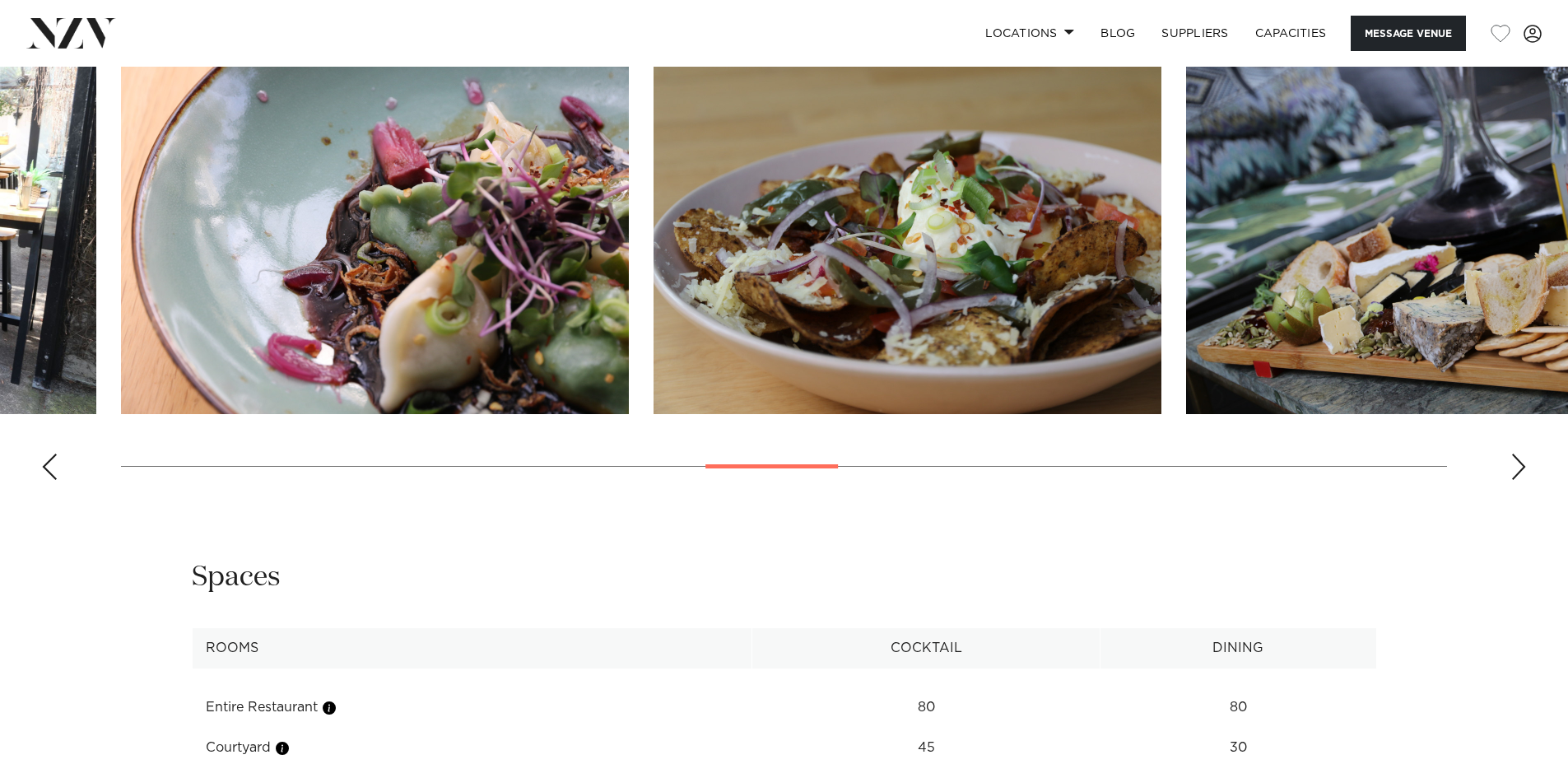
click at [653, 268] on img "13 / 25" at bounding box center [907, 228] width 508 height 373
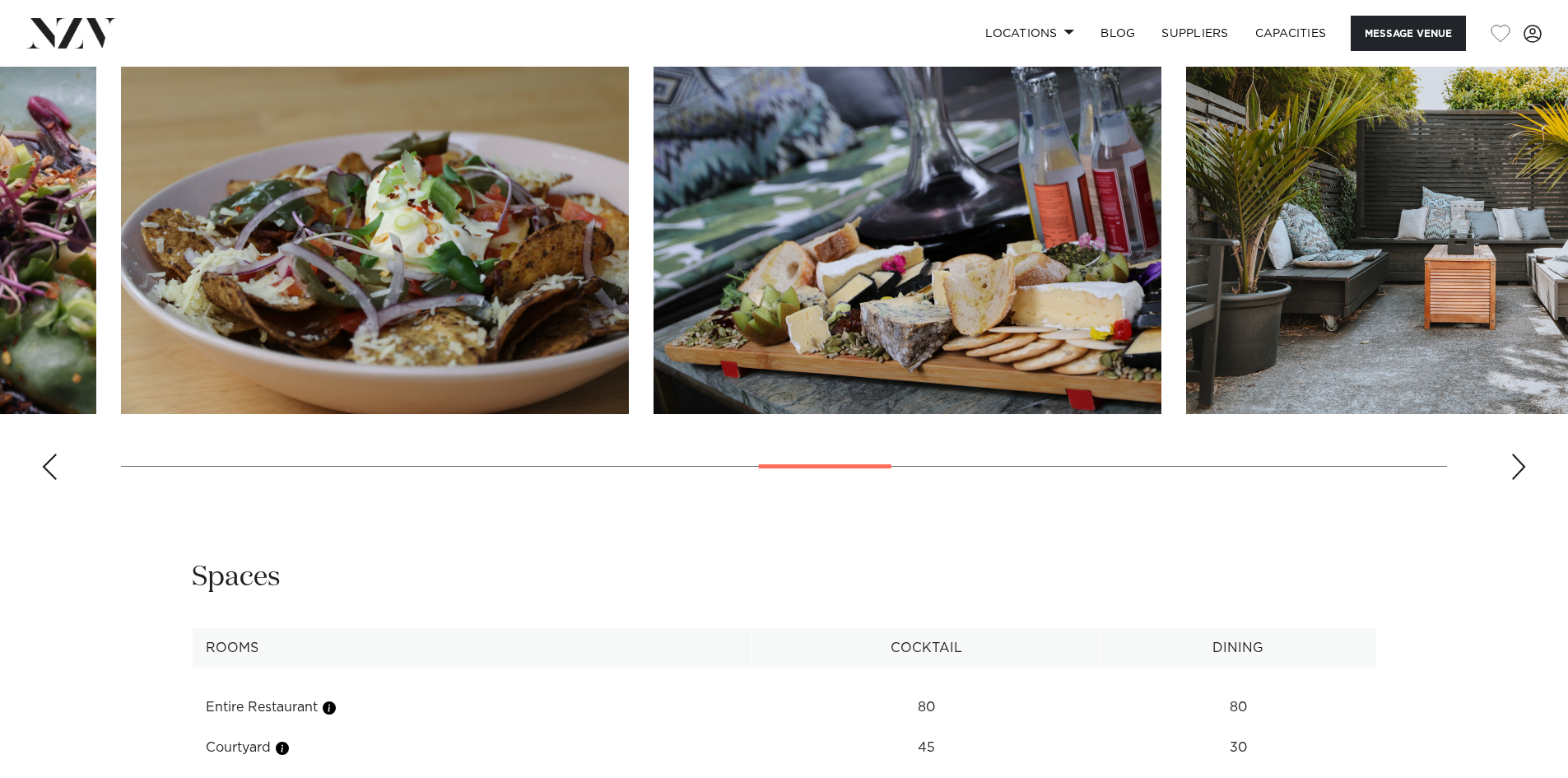
click at [653, 250] on img "14 / 25" at bounding box center [907, 228] width 508 height 373
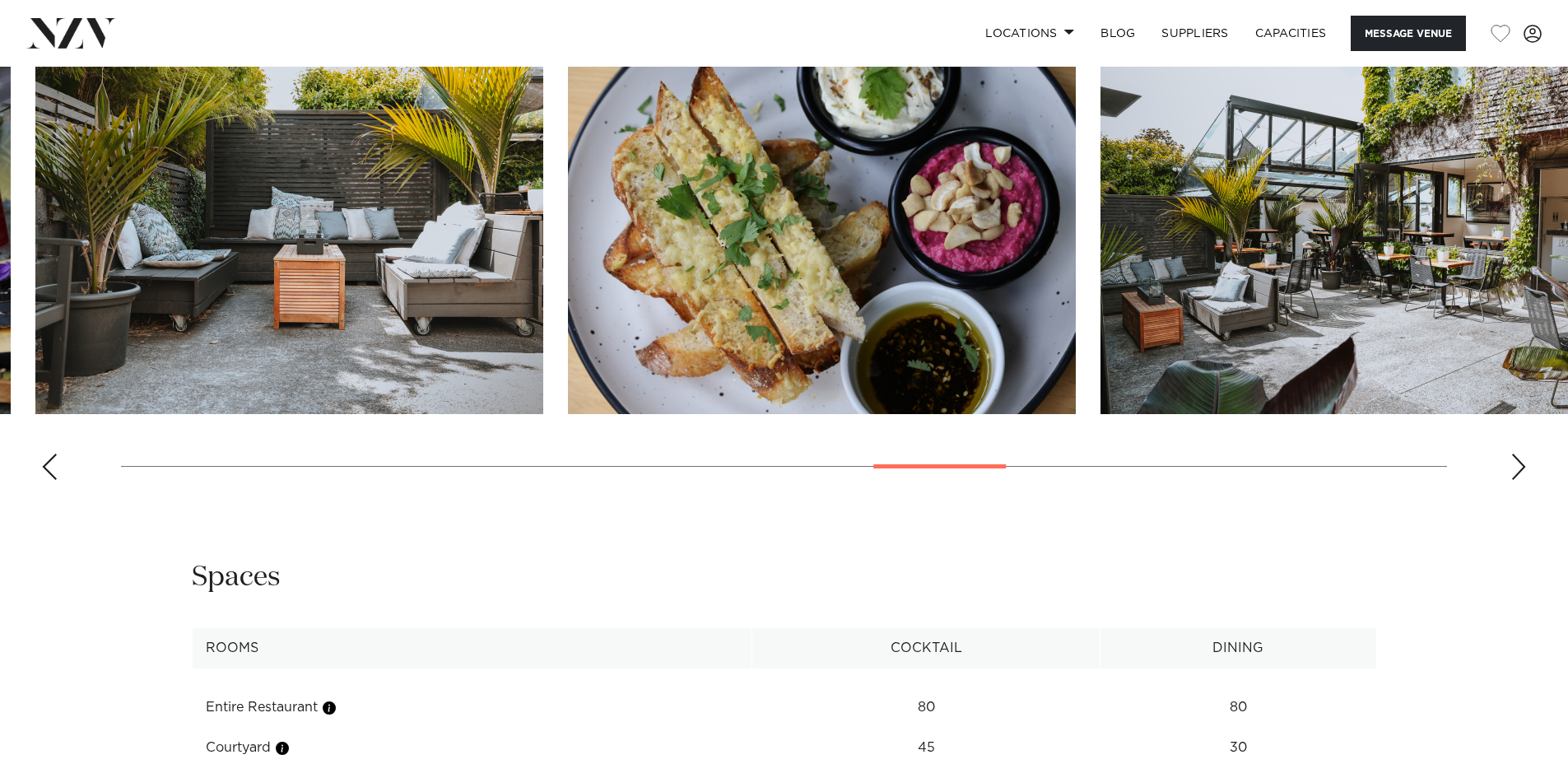
click at [786, 249] on img "16 / 25" at bounding box center [822, 228] width 508 height 373
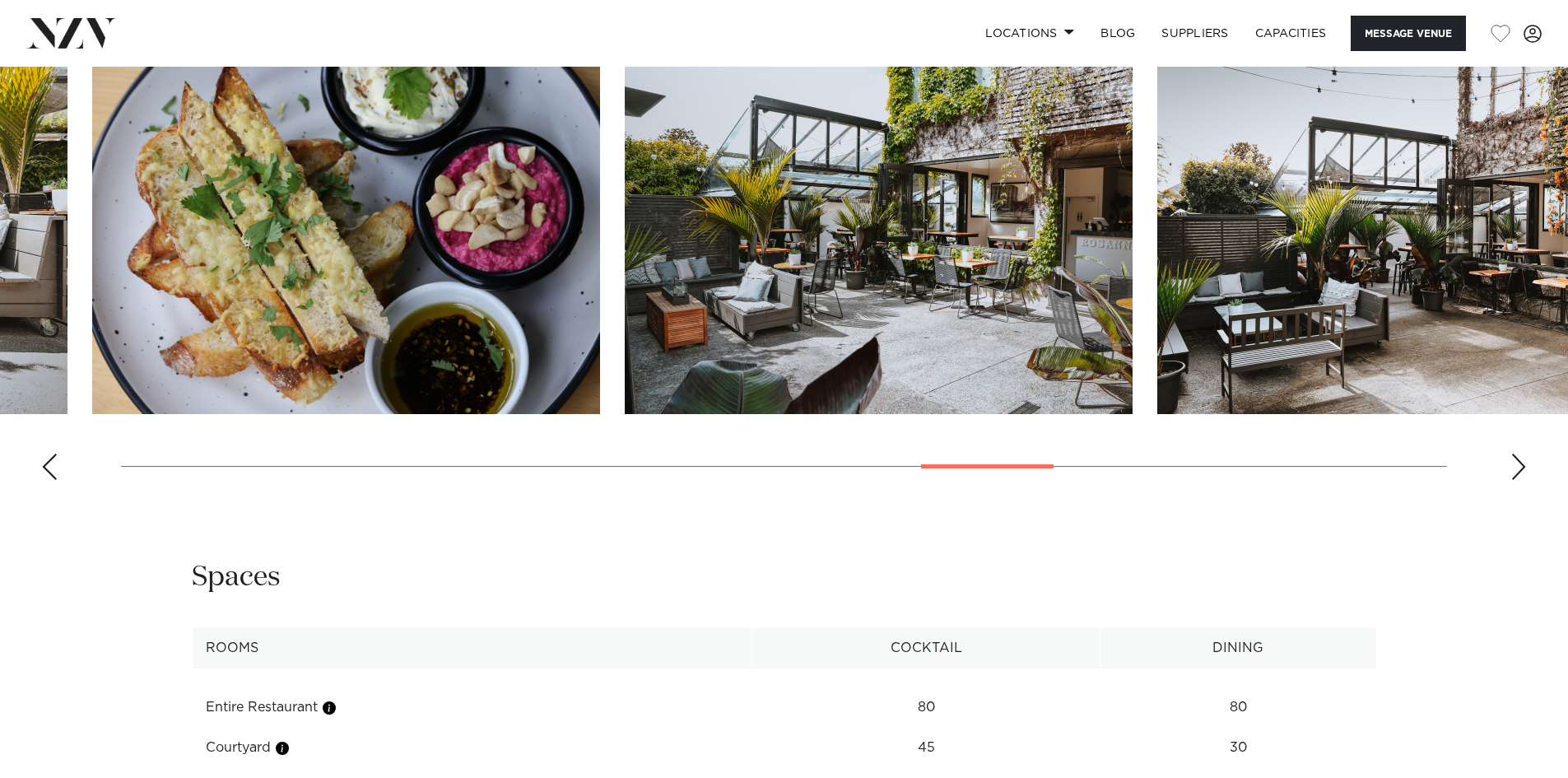
click at [683, 256] on swiper-container at bounding box center [784, 267] width 1568 height 452
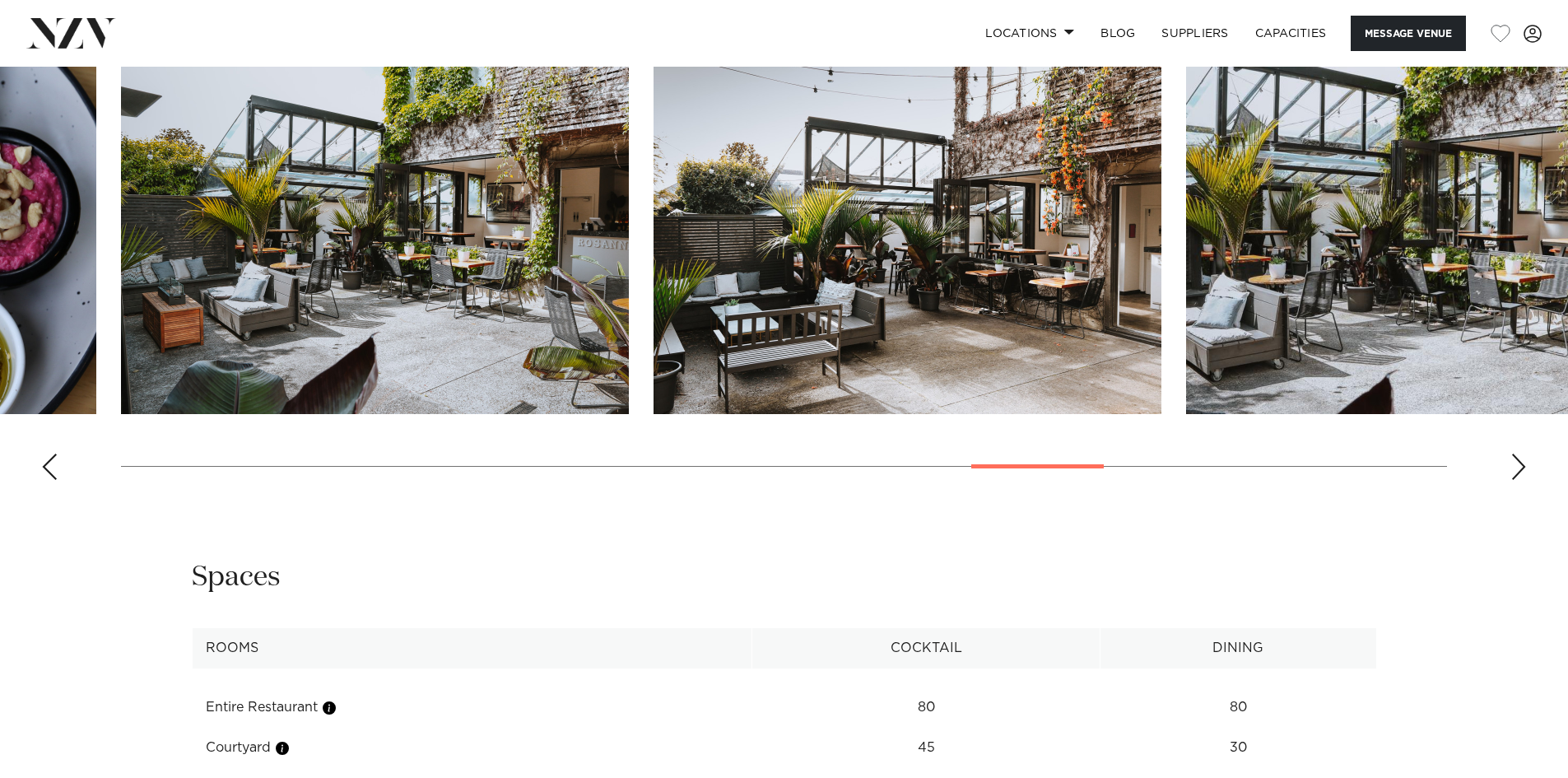
click at [654, 256] on swiper-container at bounding box center [784, 267] width 1568 height 452
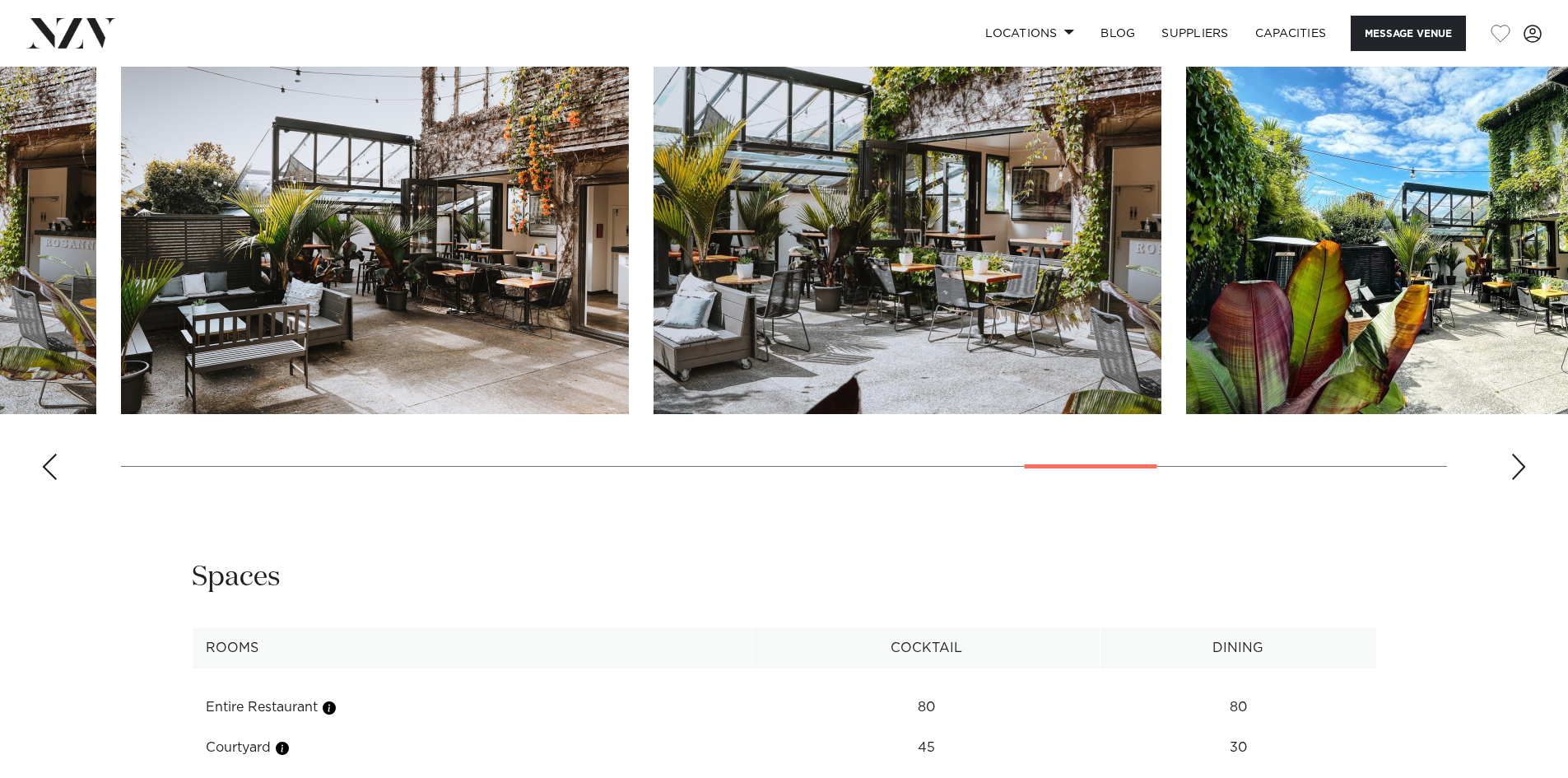
click at [1186, 254] on img "20 / 25" at bounding box center [1440, 228] width 508 height 373
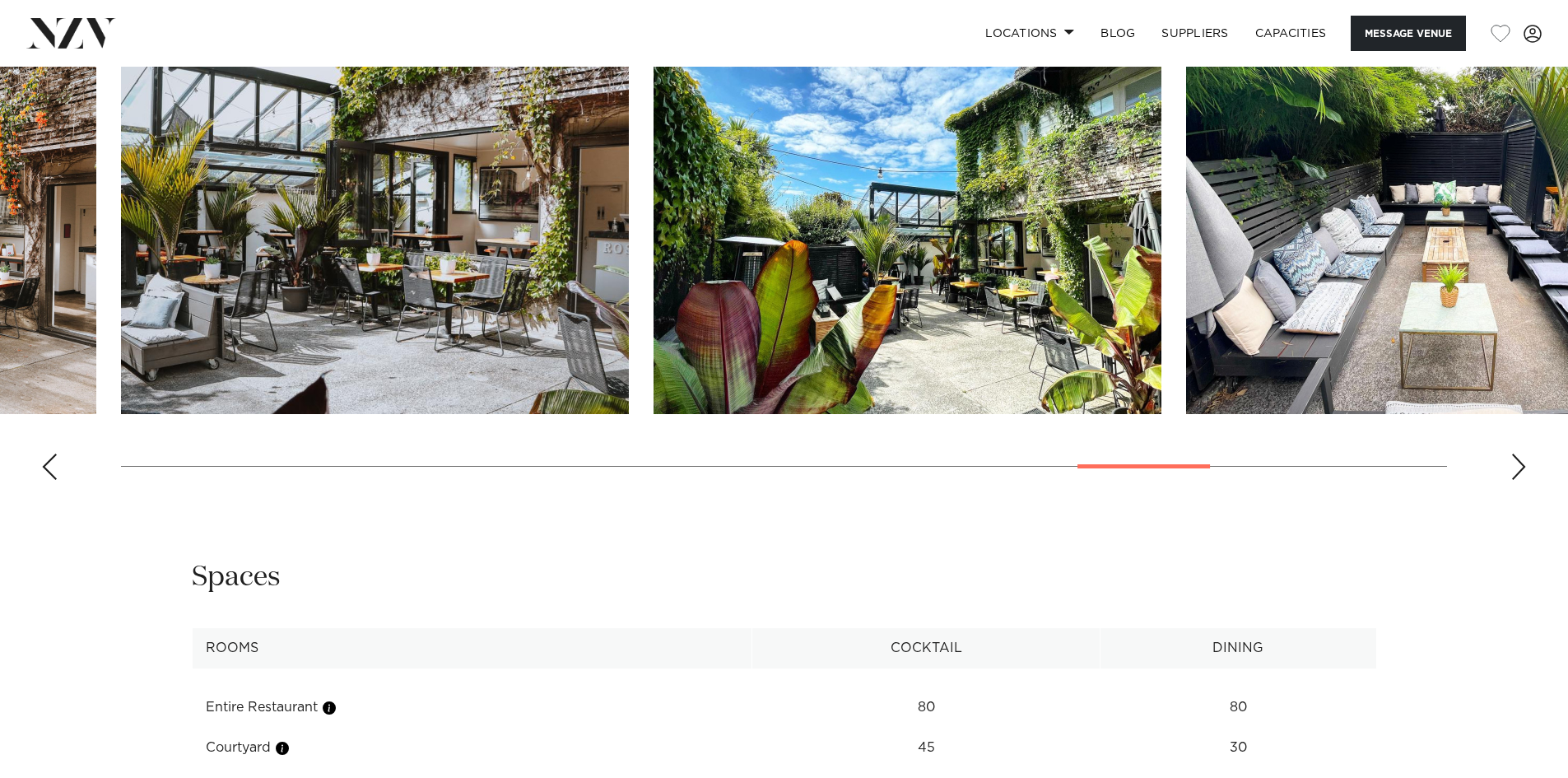
drag, startPoint x: 731, startPoint y: 293, endPoint x: 733, endPoint y: 282, distance: 11.2
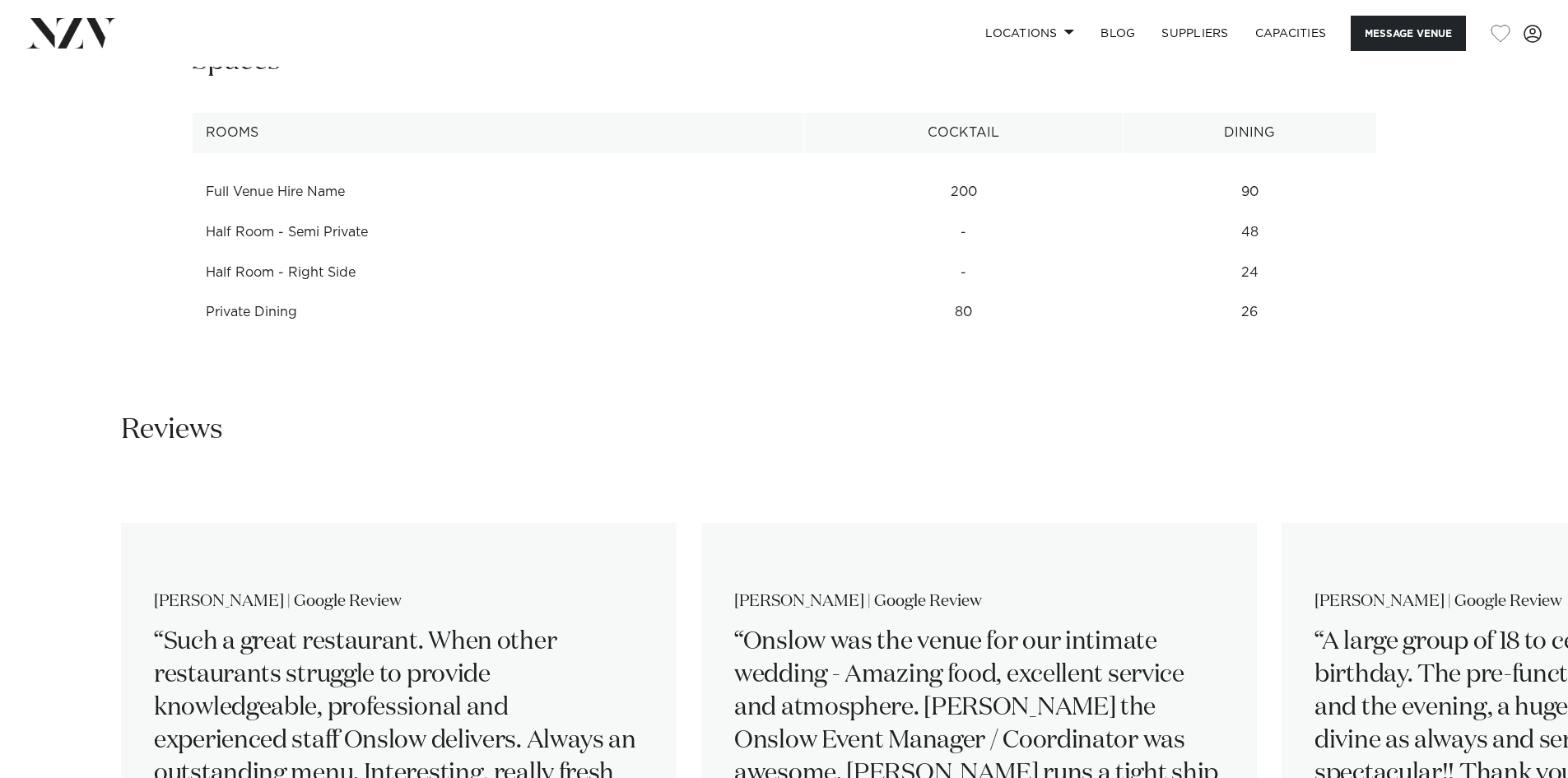
scroll to position [2306, 0]
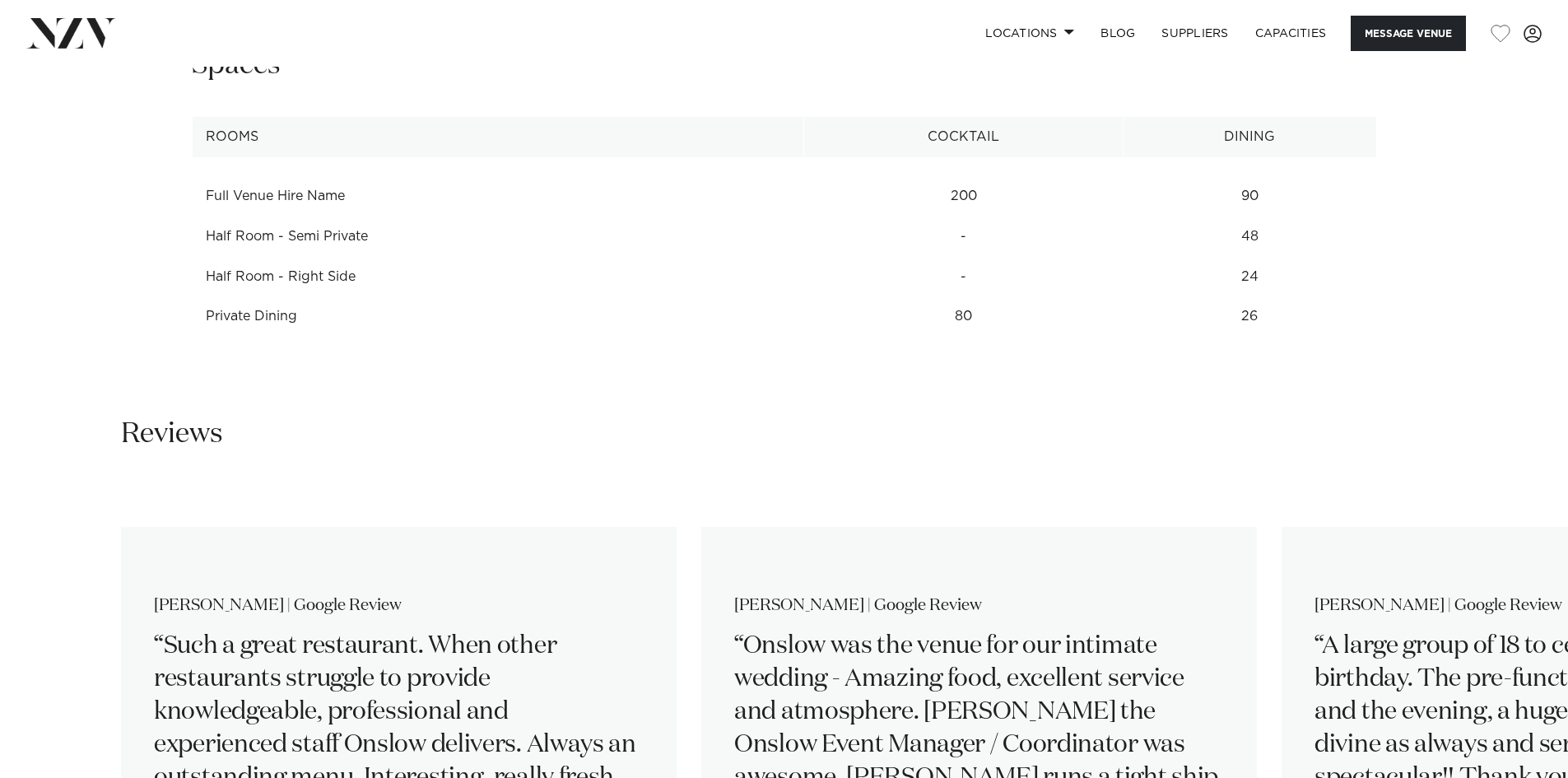
click at [252, 242] on td "Half Room - Semi Private" at bounding box center [498, 237] width 613 height 41
drag, startPoint x: 252, startPoint y: 242, endPoint x: 335, endPoint y: 248, distance: 83.2
click at [334, 248] on td "Half Room - Semi Private" at bounding box center [498, 237] width 613 height 41
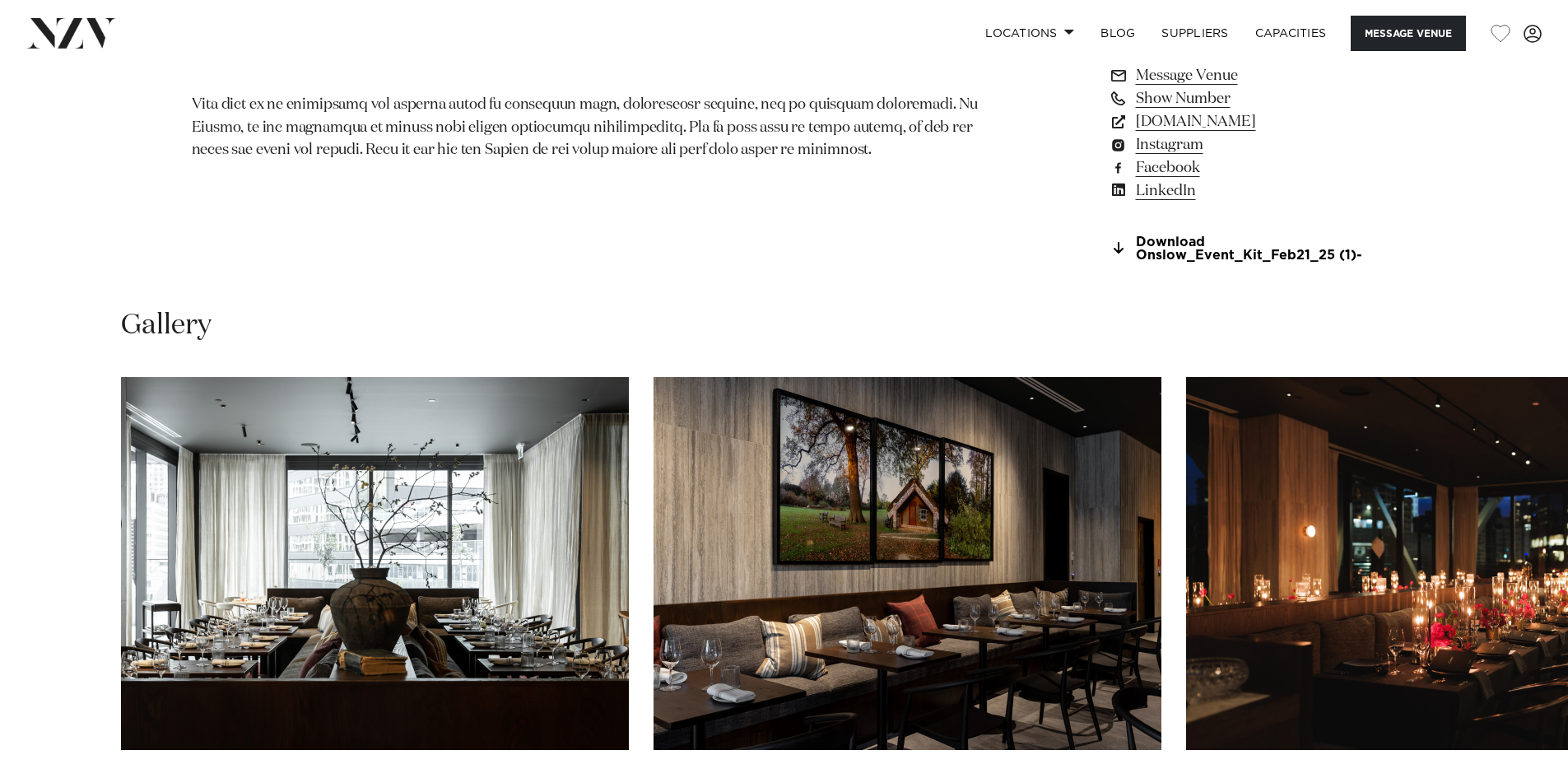
scroll to position [1400, 0]
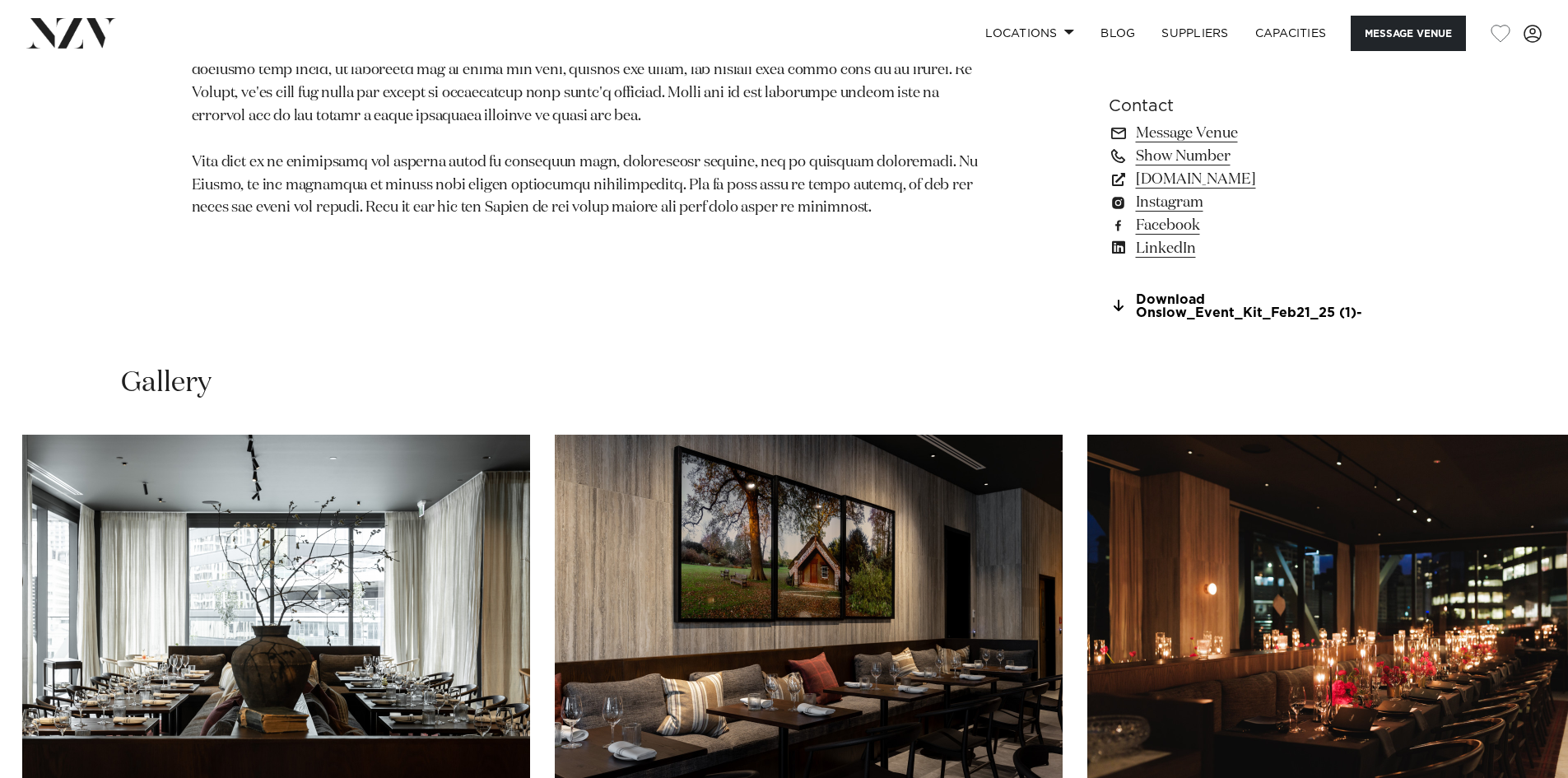
click at [554, 613] on img "2 / 28" at bounding box center [808, 621] width 508 height 373
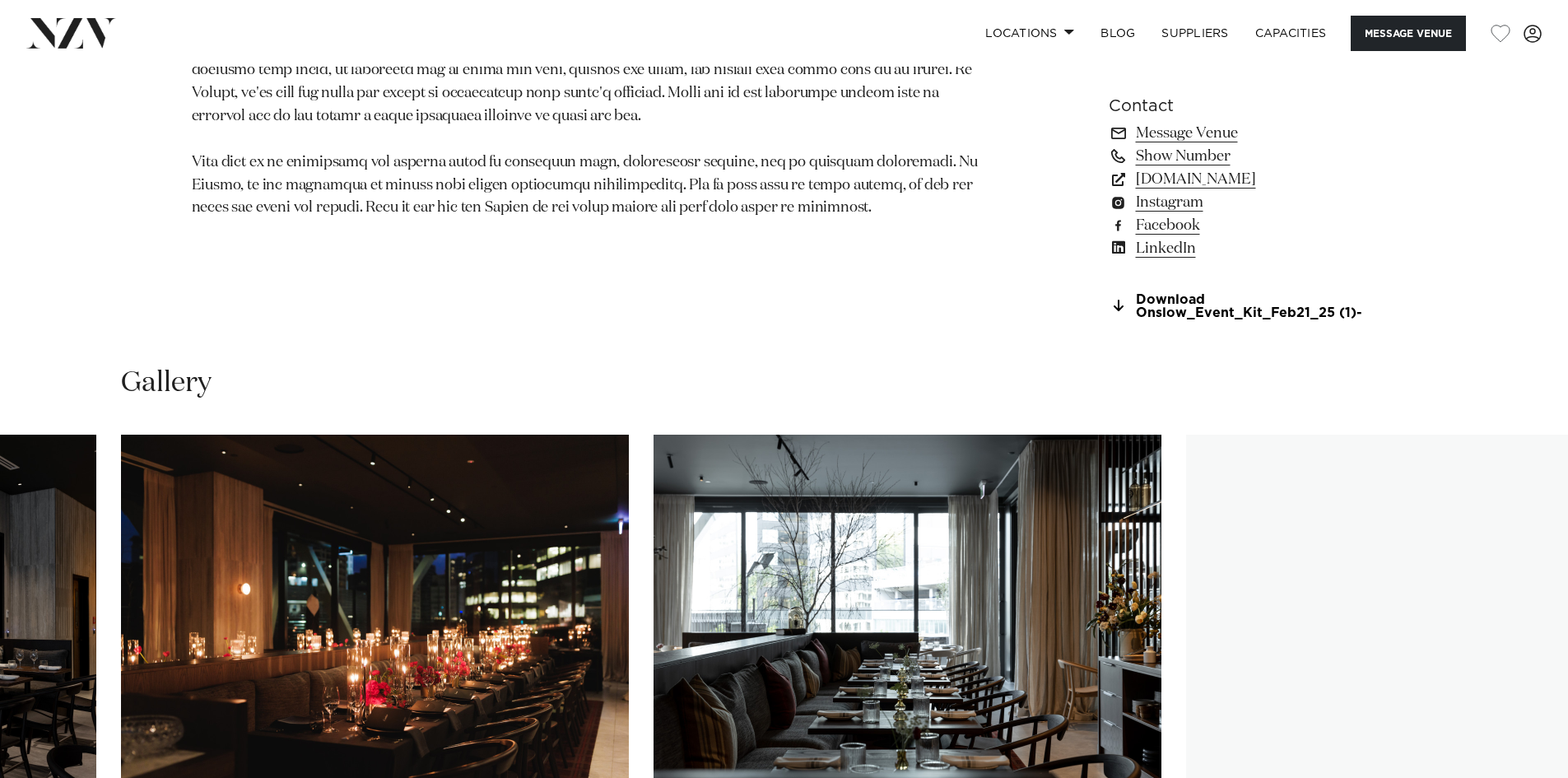
click at [653, 565] on img "4 / 28" at bounding box center [907, 621] width 508 height 373
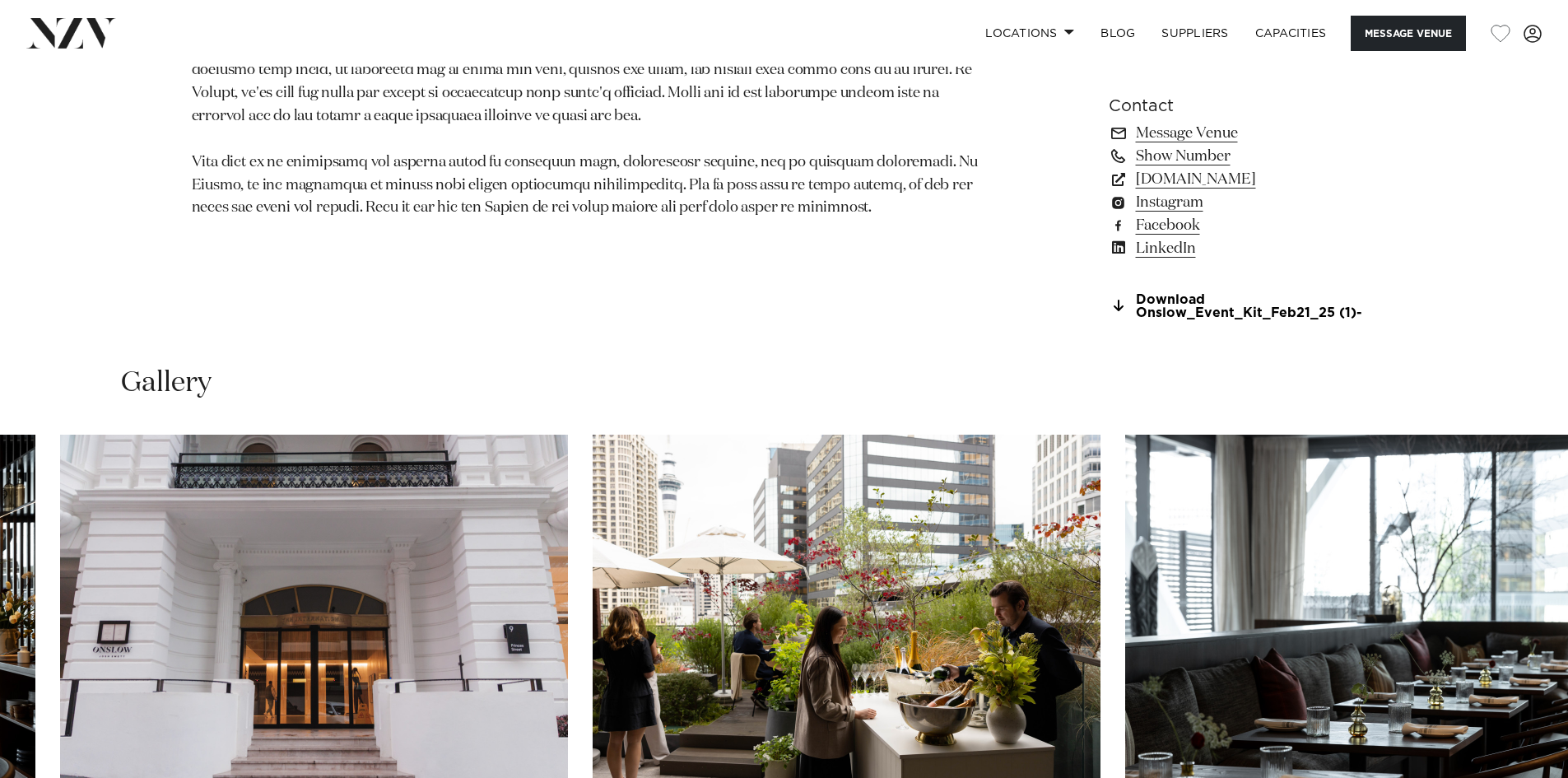
click at [593, 588] on img "6 / 28" at bounding box center [847, 621] width 508 height 373
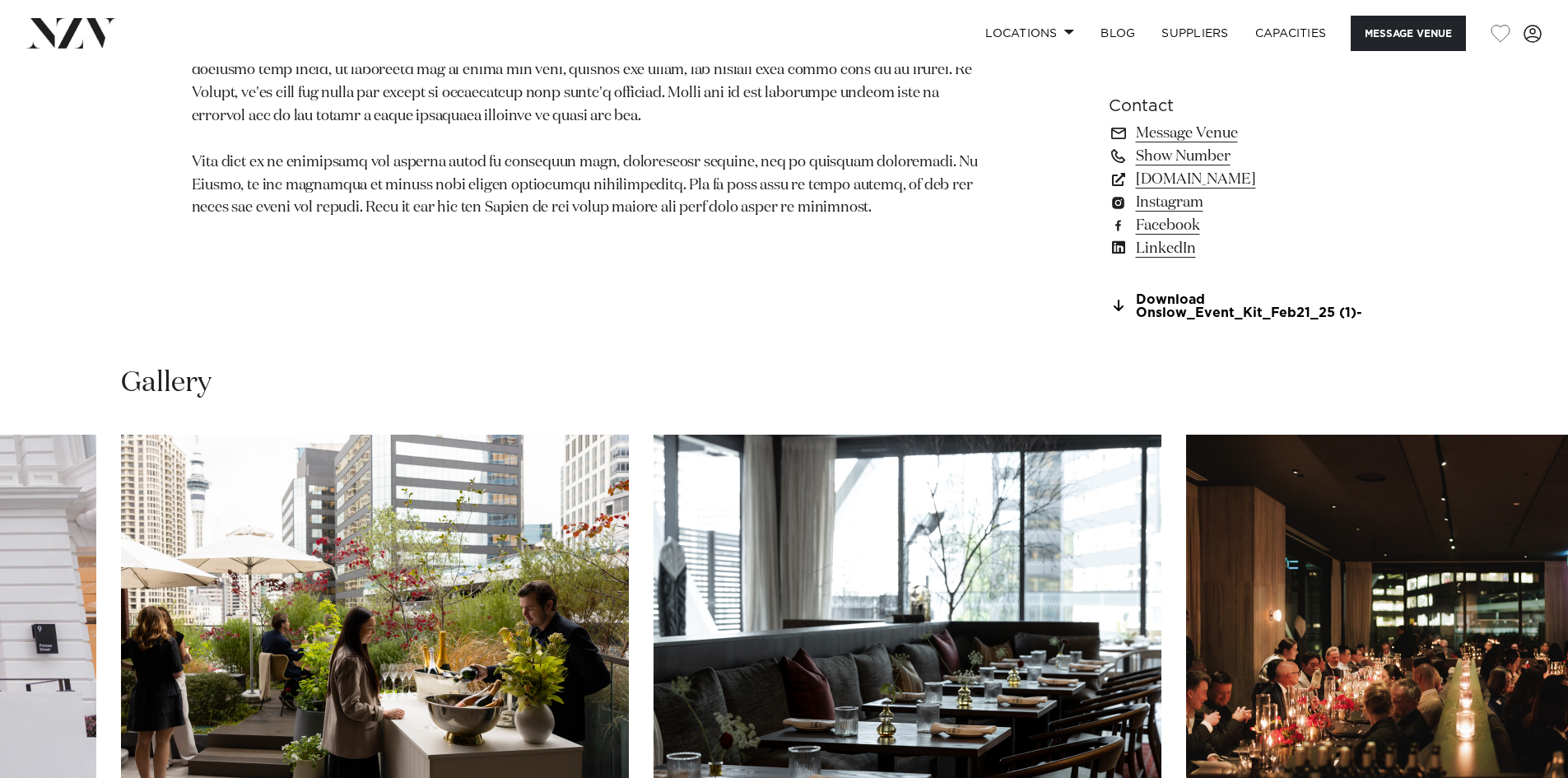
click at [670, 565] on img "7 / 28" at bounding box center [907, 621] width 508 height 373
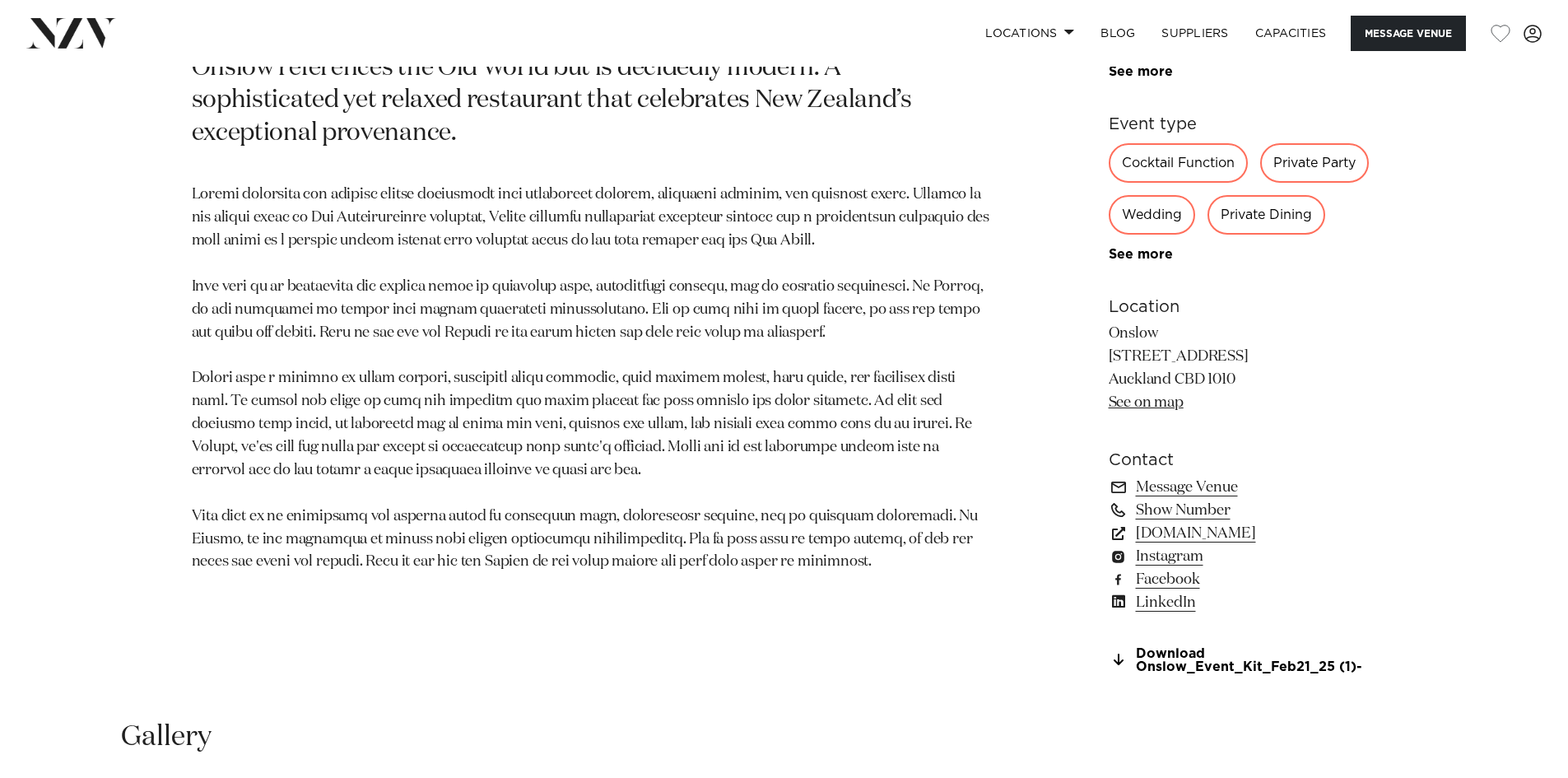
scroll to position [989, 0]
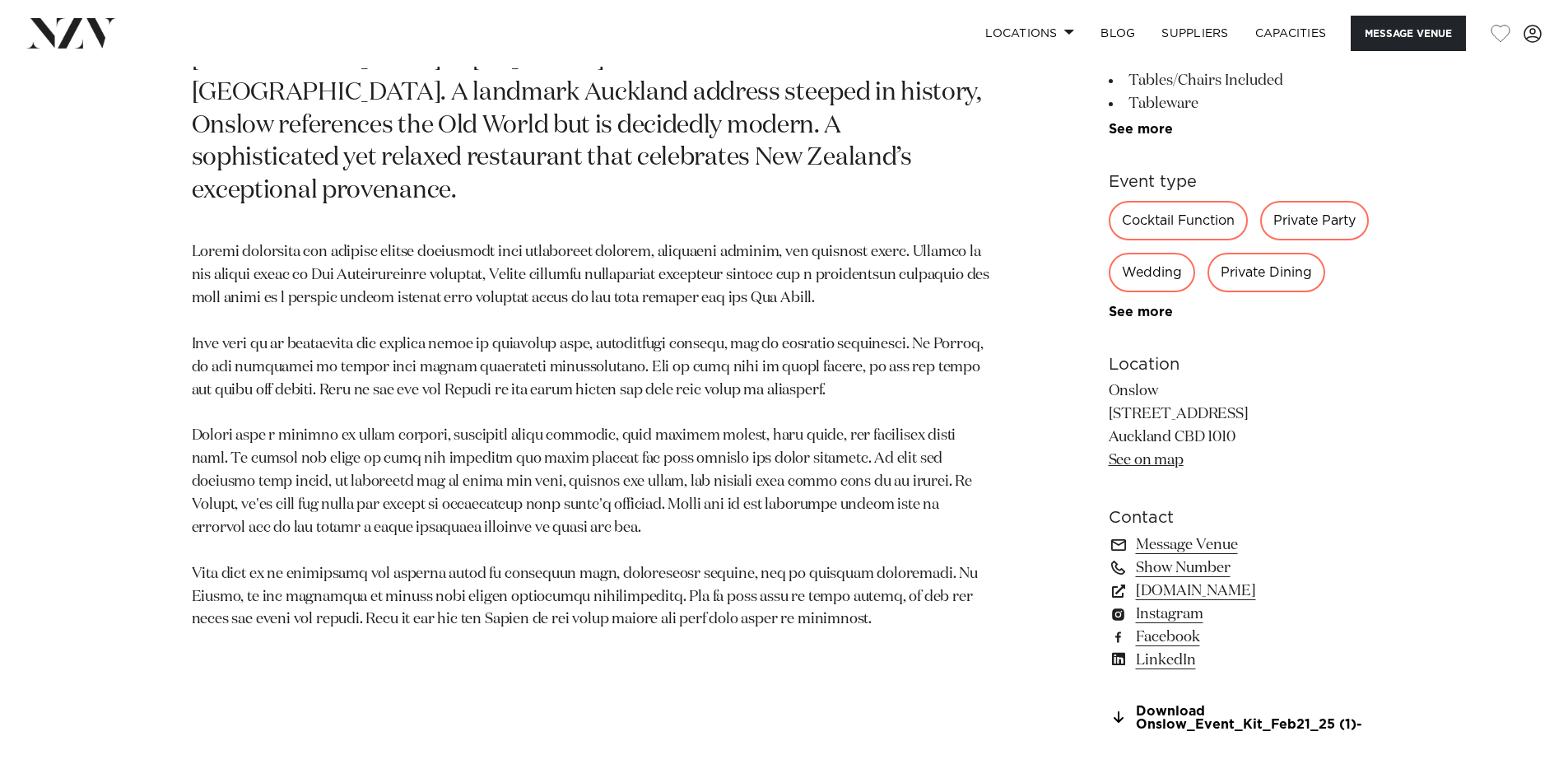
click at [519, 544] on p at bounding box center [591, 437] width 800 height 391
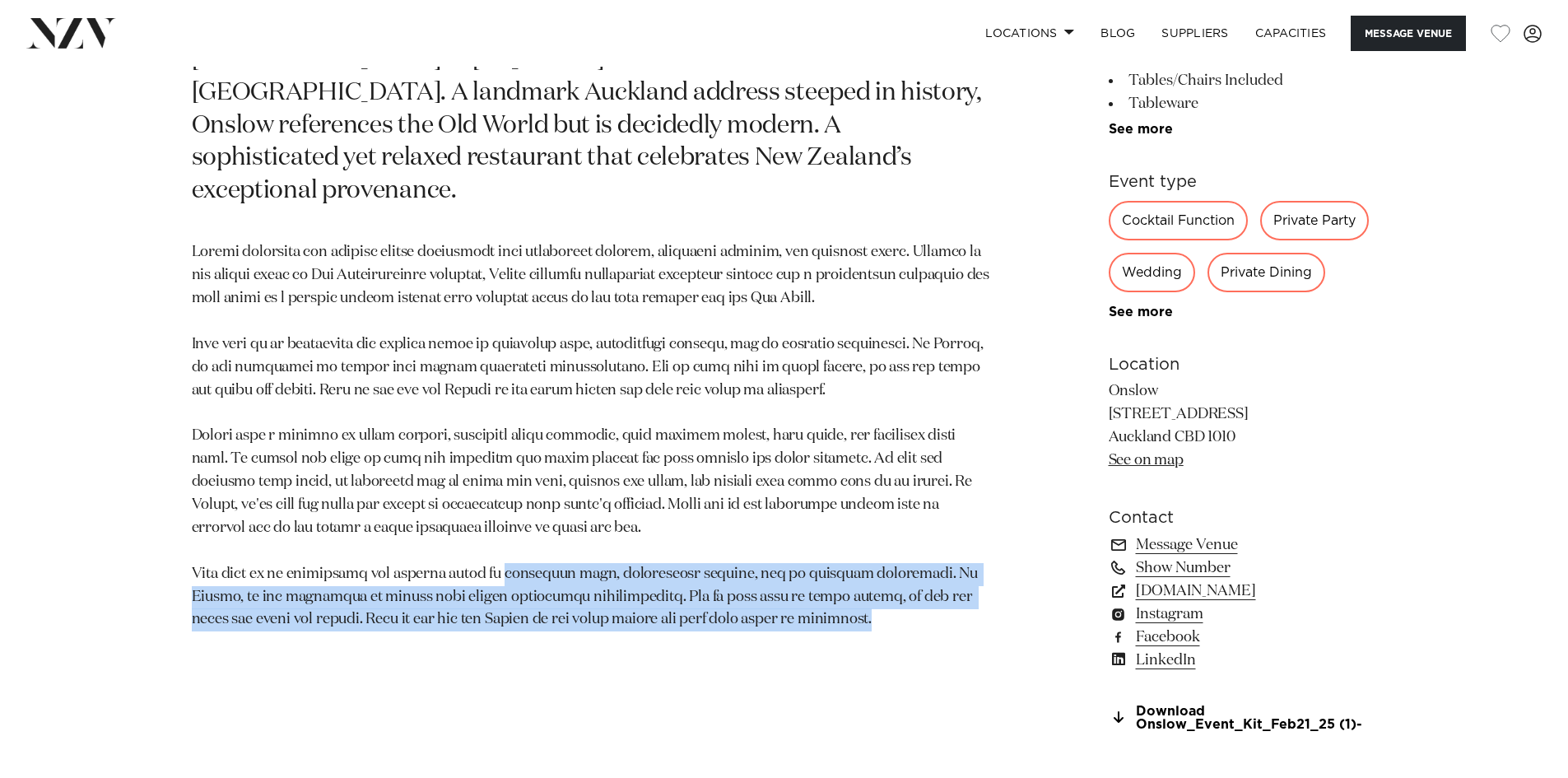
drag, startPoint x: 519, startPoint y: 544, endPoint x: 837, endPoint y: 591, distance: 321.5
click at [835, 590] on p at bounding box center [591, 437] width 800 height 391
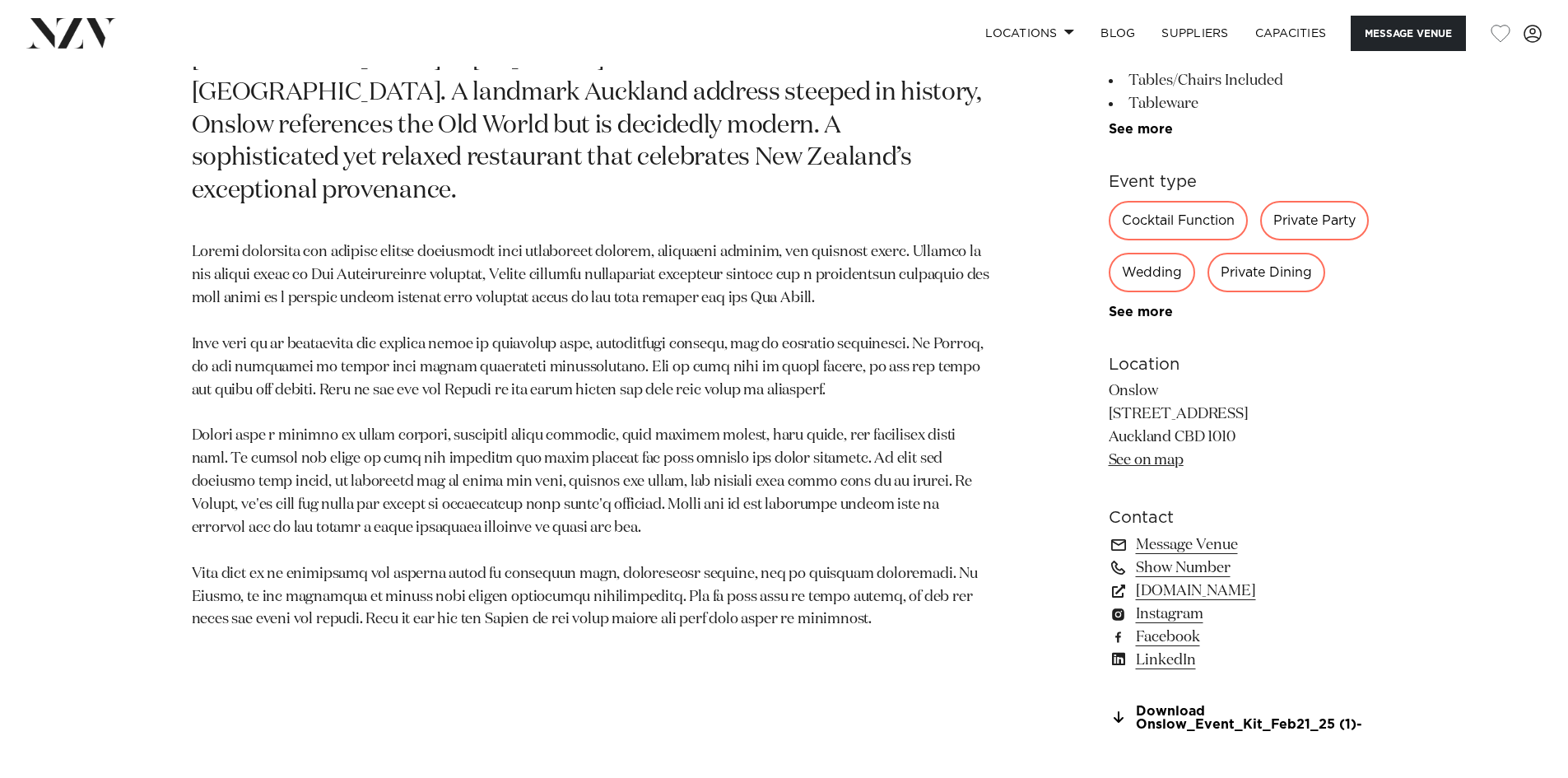
click at [826, 487] on p at bounding box center [591, 437] width 800 height 391
drag, startPoint x: 789, startPoint y: 368, endPoint x: 737, endPoint y: 326, distance: 66.8
